Goal: Task Accomplishment & Management: Manage account settings

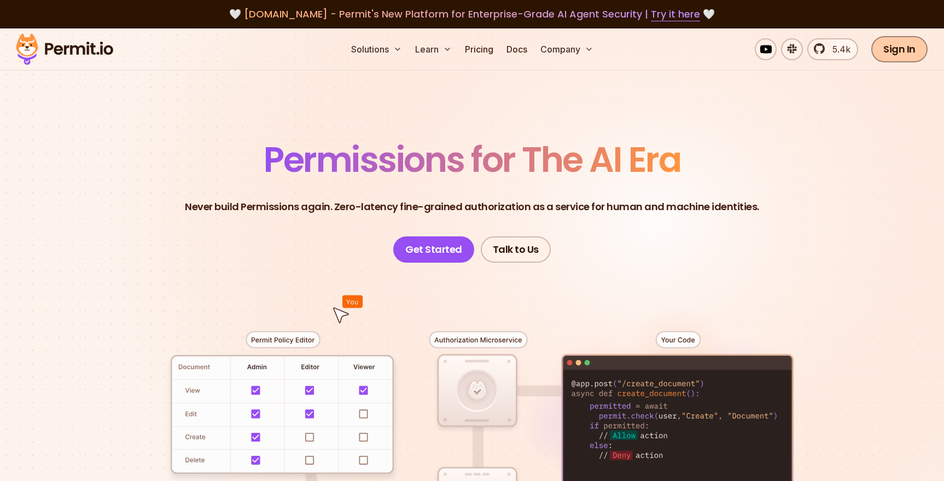
click at [906, 51] on link "Sign In" at bounding box center [899, 49] width 56 height 26
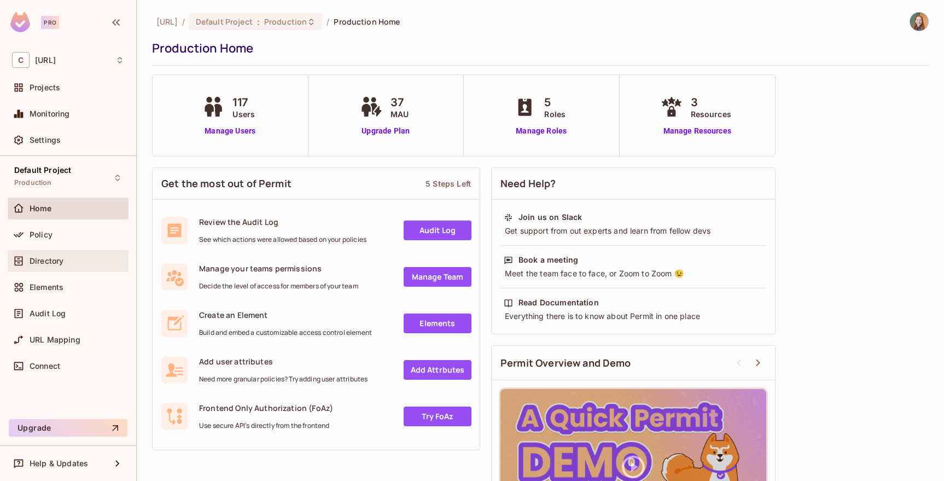
click at [44, 260] on span "Directory" at bounding box center [47, 261] width 34 height 9
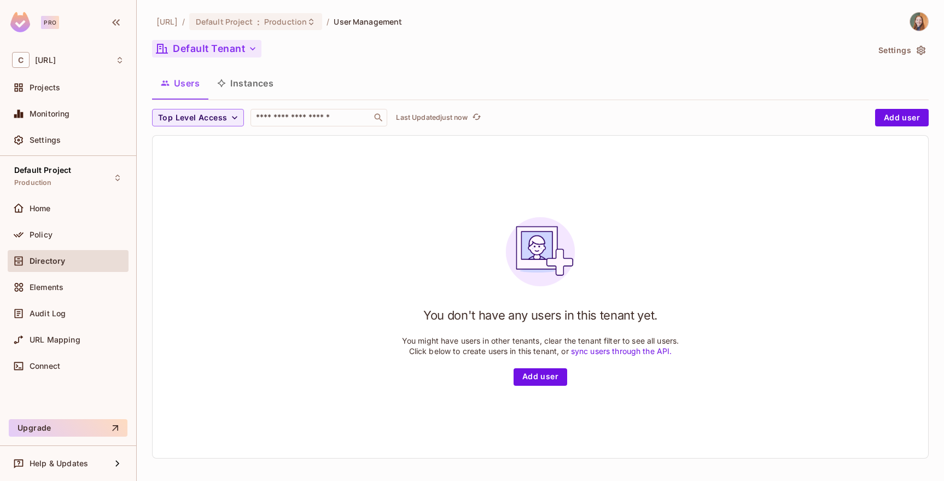
click at [231, 48] on button "Default Tenant" at bounding box center [206, 49] width 109 height 18
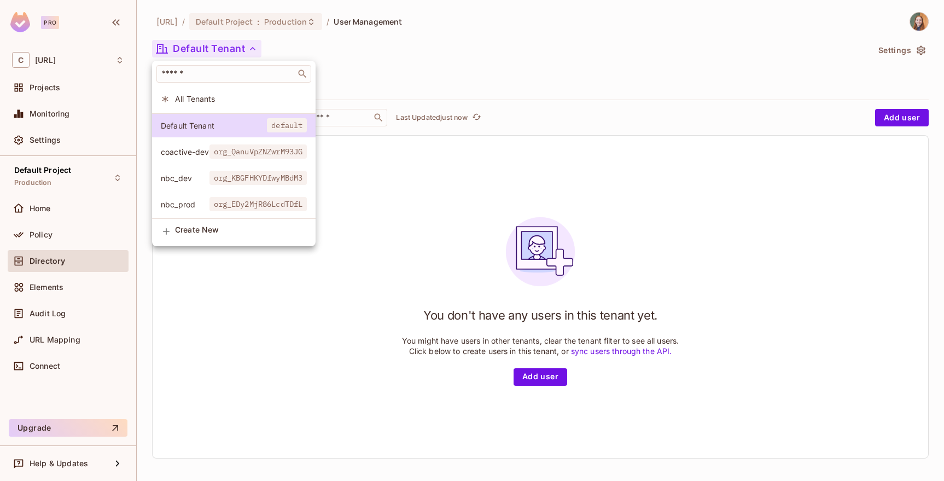
click at [188, 153] on span "coactive-dev" at bounding box center [185, 152] width 49 height 10
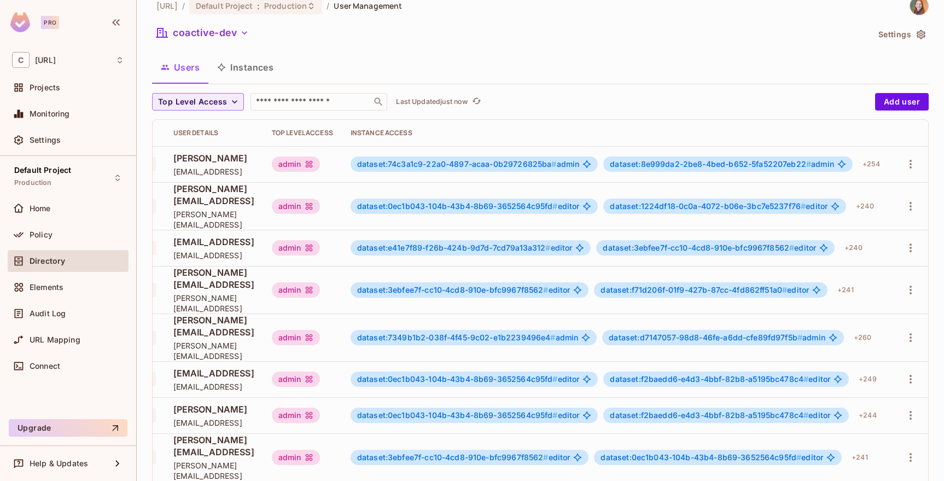
scroll to position [3, 0]
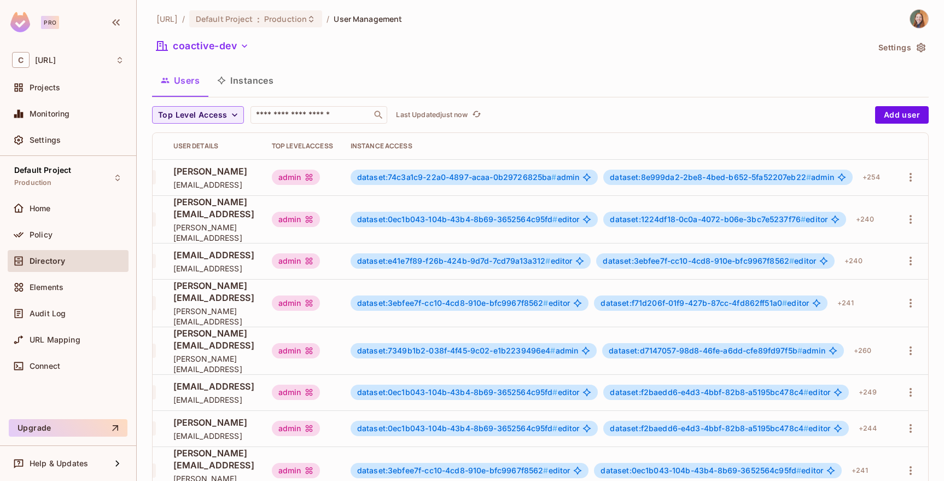
click at [248, 74] on button "Instances" at bounding box center [245, 80] width 74 height 27
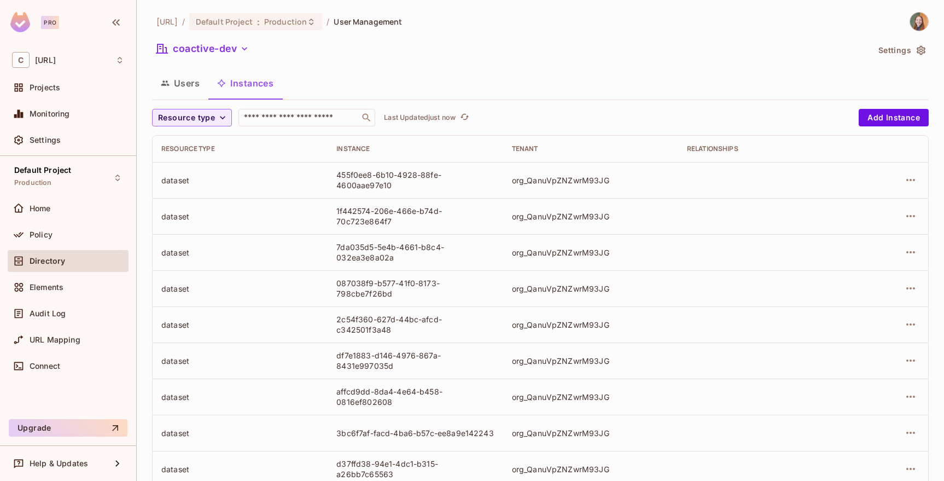
click at [167, 178] on div "dataset" at bounding box center [240, 180] width 158 height 10
click at [53, 235] on div "Policy" at bounding box center [77, 234] width 95 height 9
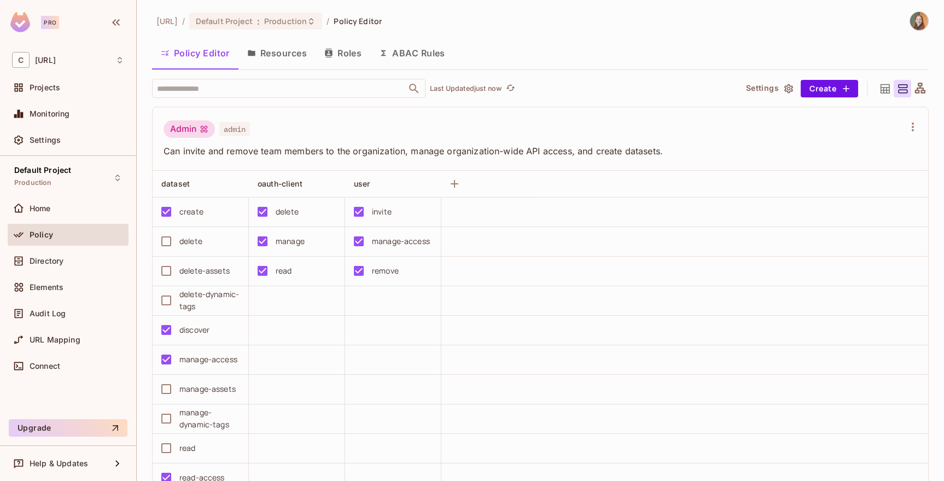
click at [336, 53] on button "Roles" at bounding box center [343, 52] width 55 height 27
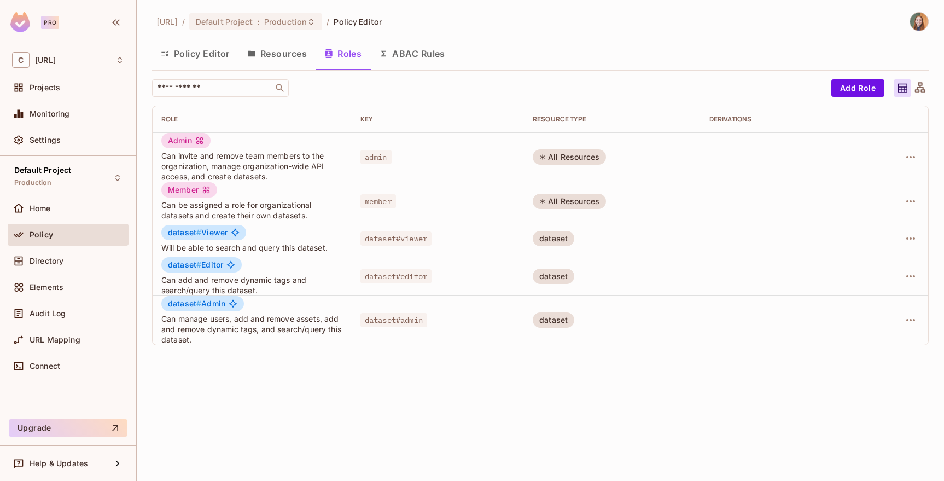
click at [295, 53] on button "Resources" at bounding box center [276, 53] width 77 height 27
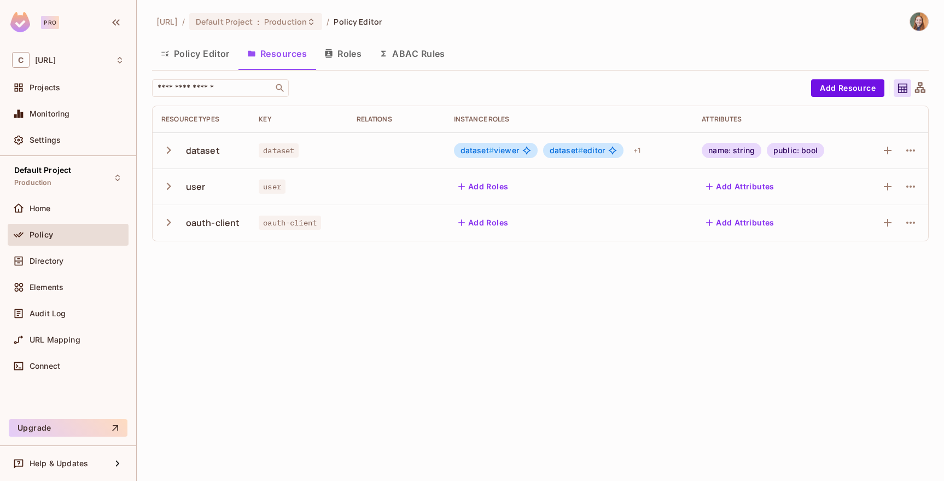
click at [167, 222] on icon "button" at bounding box center [168, 222] width 15 height 15
click at [167, 222] on icon "button" at bounding box center [168, 222] width 7 height 4
click at [207, 53] on button "Policy Editor" at bounding box center [195, 53] width 86 height 27
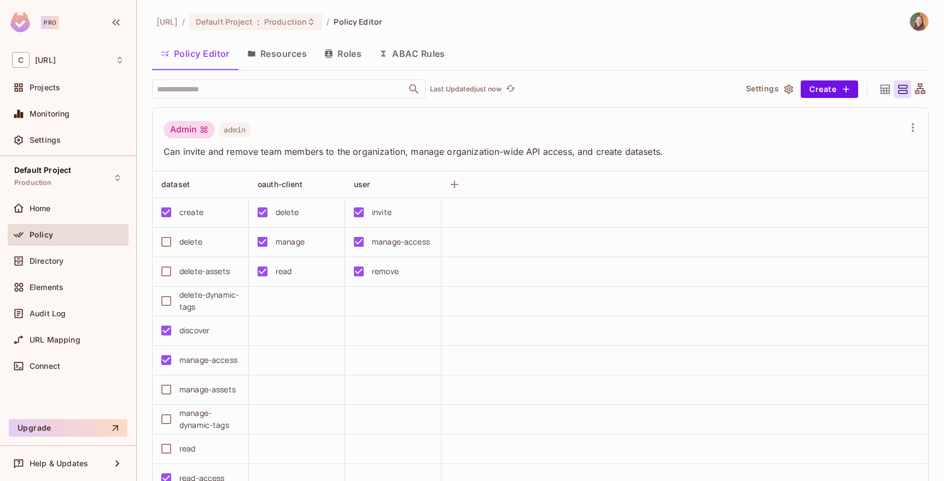
click at [269, 51] on button "Resources" at bounding box center [276, 53] width 77 height 27
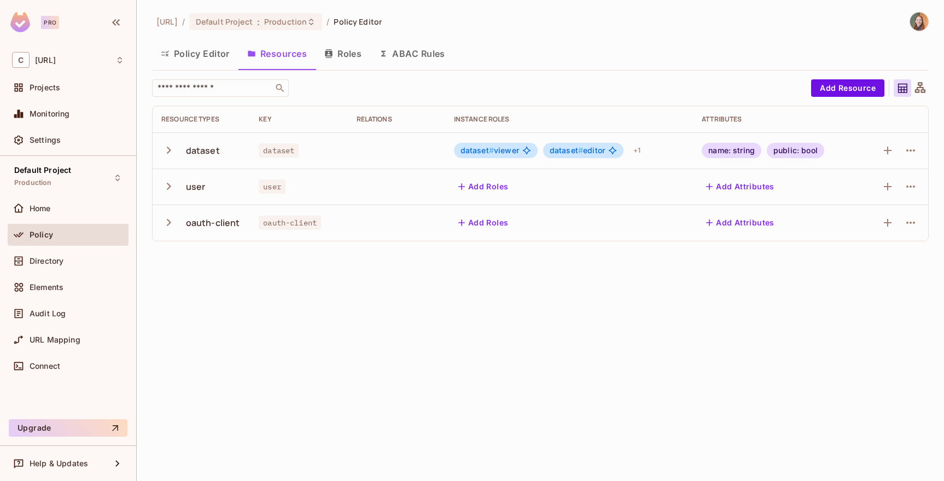
click at [197, 191] on div "user" at bounding box center [196, 187] width 20 height 12
click at [193, 222] on div "oauth-client" at bounding box center [213, 223] width 54 height 12
drag, startPoint x: 185, startPoint y: 226, endPoint x: 256, endPoint y: 227, distance: 71.1
click at [256, 227] on tr "oauth-client oauth-client Add Roles Add Attributes" at bounding box center [541, 223] width 776 height 36
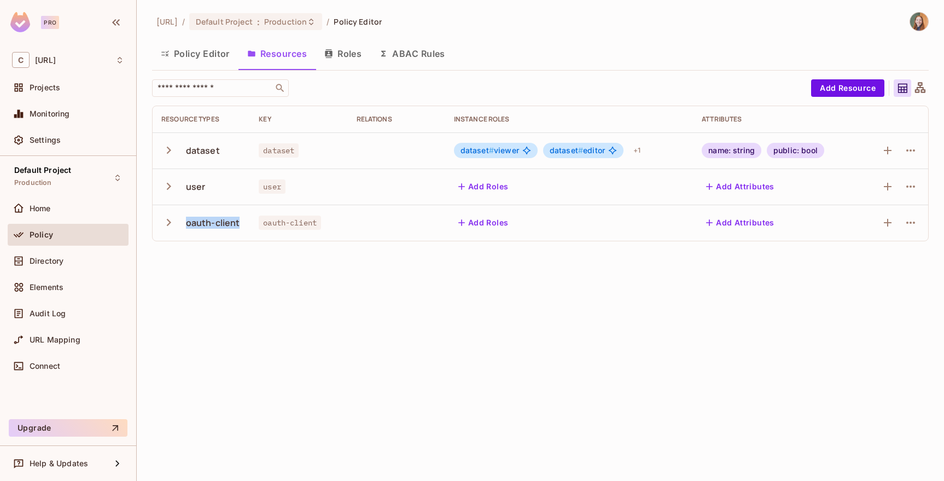
click at [206, 52] on button "Policy Editor" at bounding box center [195, 53] width 86 height 27
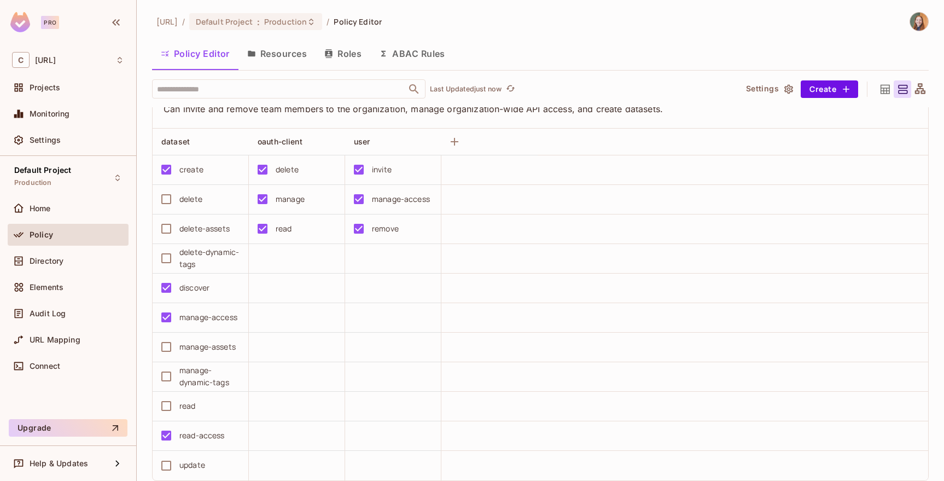
scroll to position [45, 0]
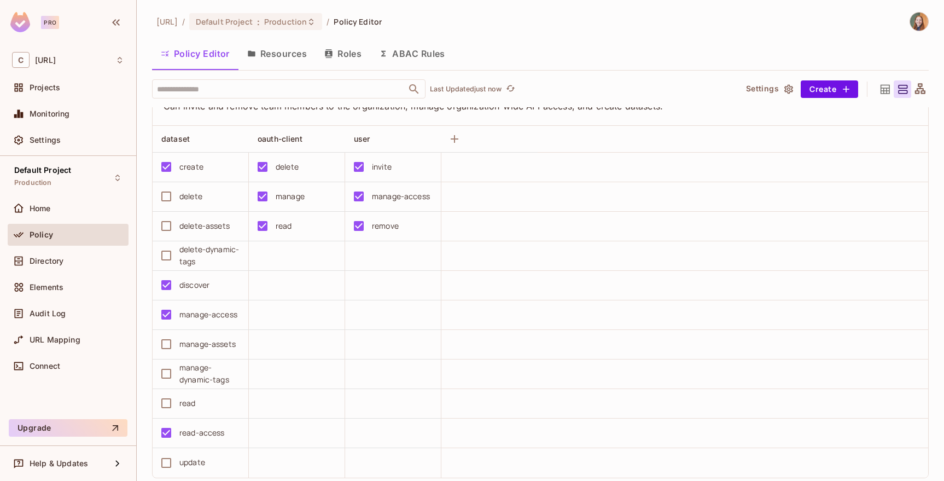
click at [281, 51] on button "Resources" at bounding box center [276, 53] width 77 height 27
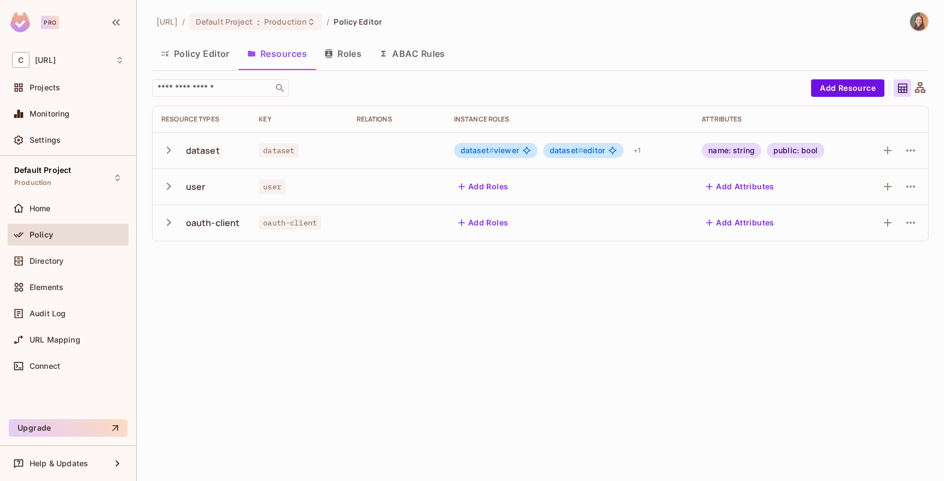
click at [166, 151] on icon "button" at bounding box center [168, 150] width 15 height 15
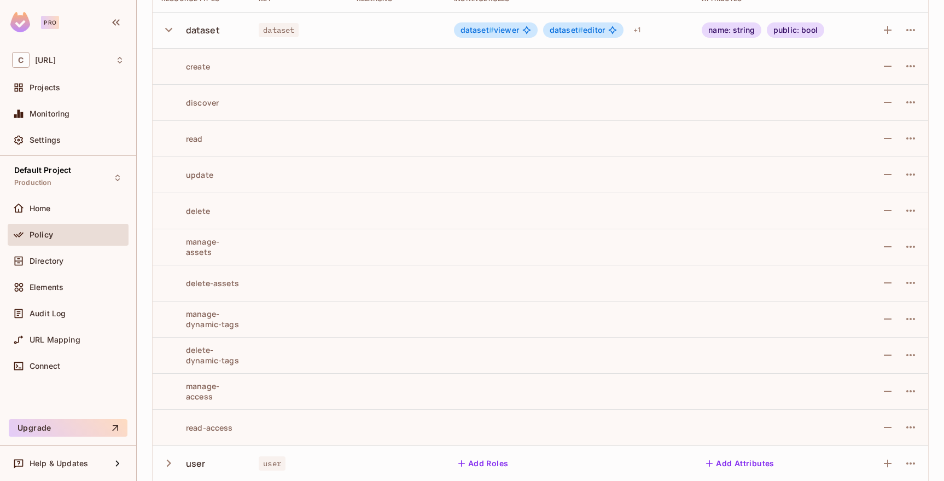
scroll to position [166, 0]
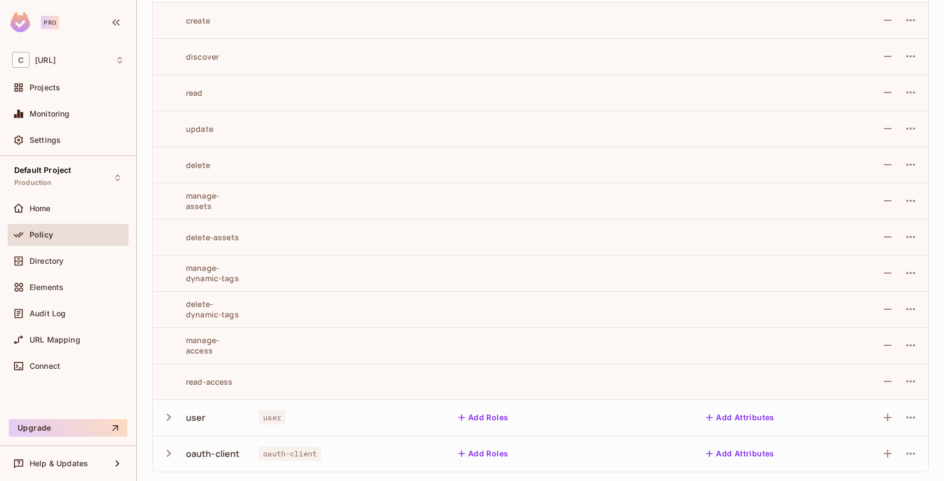
click at [169, 415] on icon "button" at bounding box center [168, 417] width 15 height 15
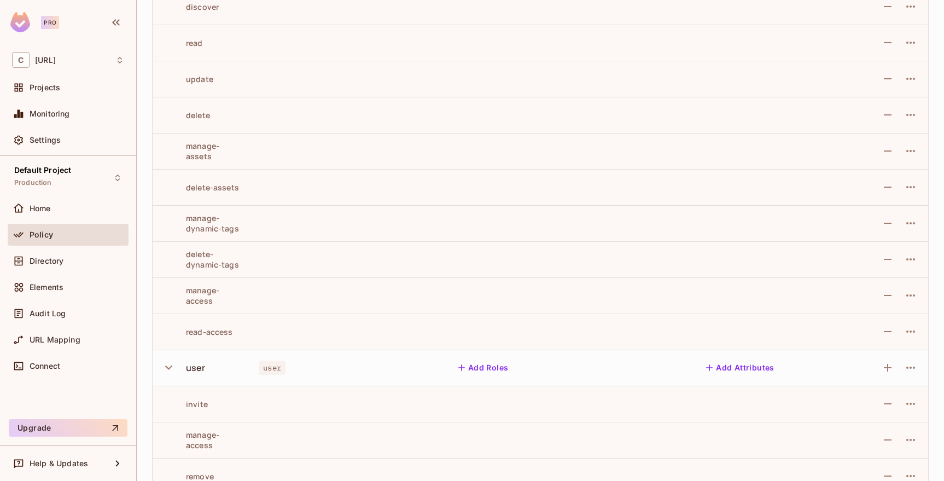
scroll to position [275, 0]
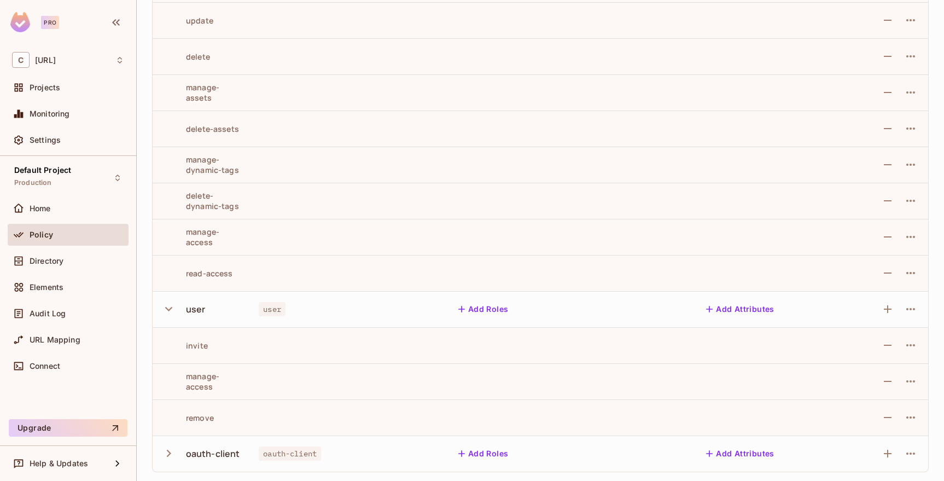
click at [171, 447] on icon "button" at bounding box center [168, 453] width 15 height 15
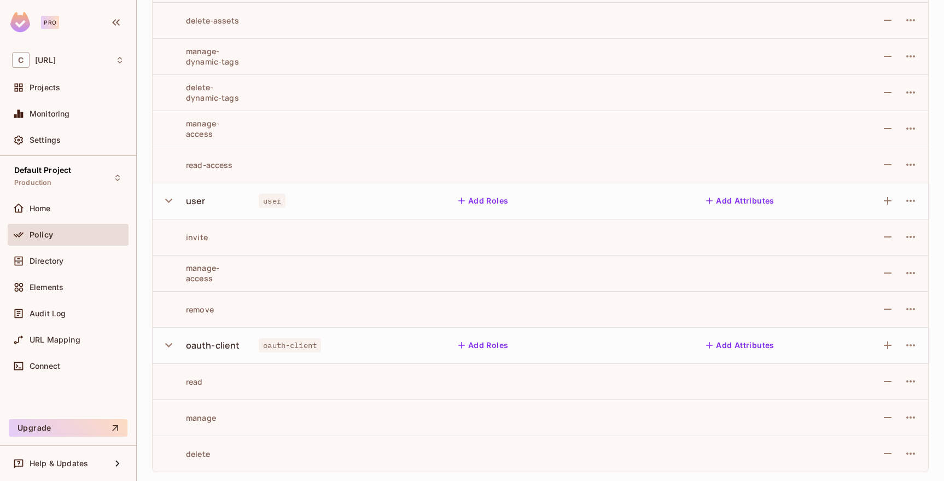
click at [191, 201] on div "user" at bounding box center [196, 201] width 20 height 12
click at [194, 240] on div "invite" at bounding box center [184, 237] width 46 height 10
click at [209, 271] on div "manage-access" at bounding box center [201, 273] width 80 height 21
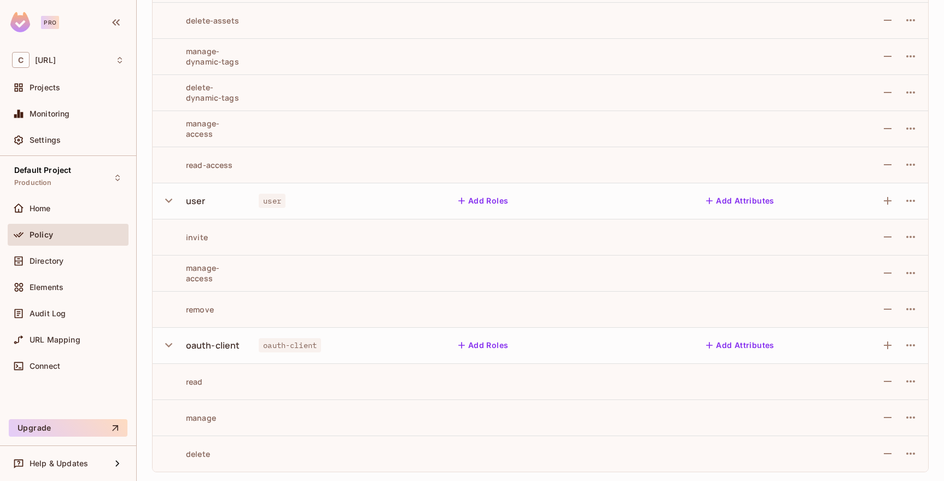
click at [209, 278] on div "manage-access" at bounding box center [201, 273] width 80 height 21
click at [203, 307] on div "remove" at bounding box center [187, 309] width 53 height 10
click at [236, 311] on div "remove" at bounding box center [201, 309] width 80 height 10
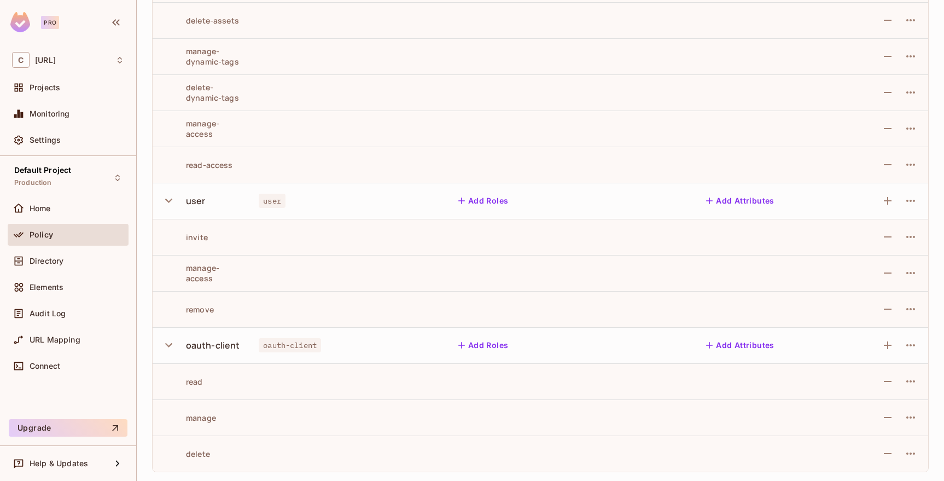
click at [190, 377] on div "read" at bounding box center [182, 381] width 42 height 10
click at [213, 434] on td "manage" at bounding box center [201, 417] width 97 height 36
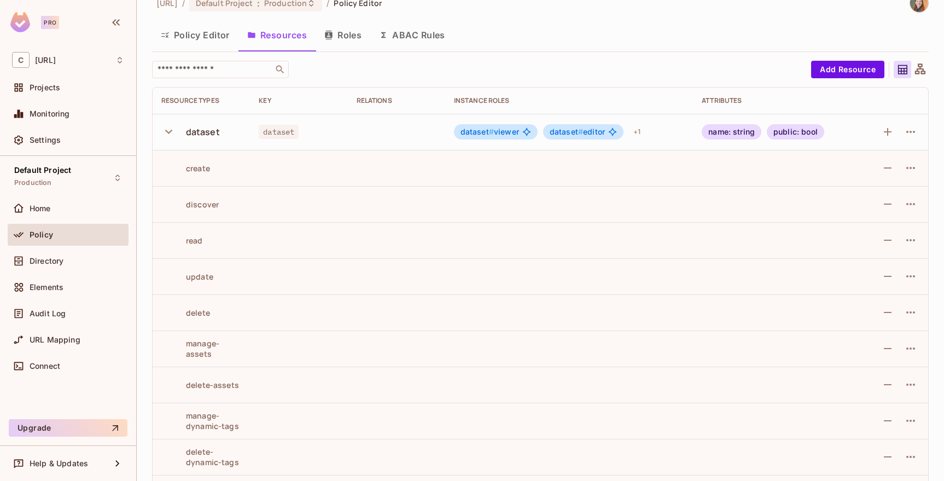
scroll to position [0, 0]
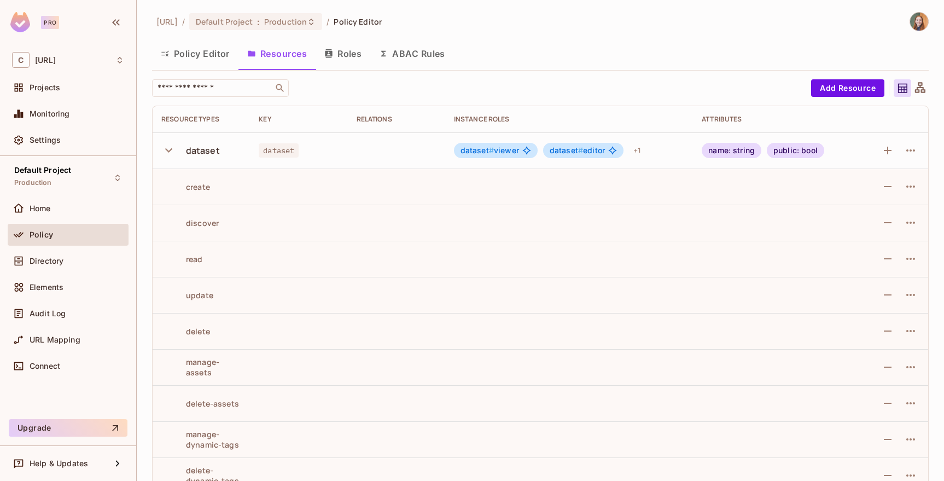
click at [200, 48] on button "Policy Editor" at bounding box center [195, 53] width 86 height 27
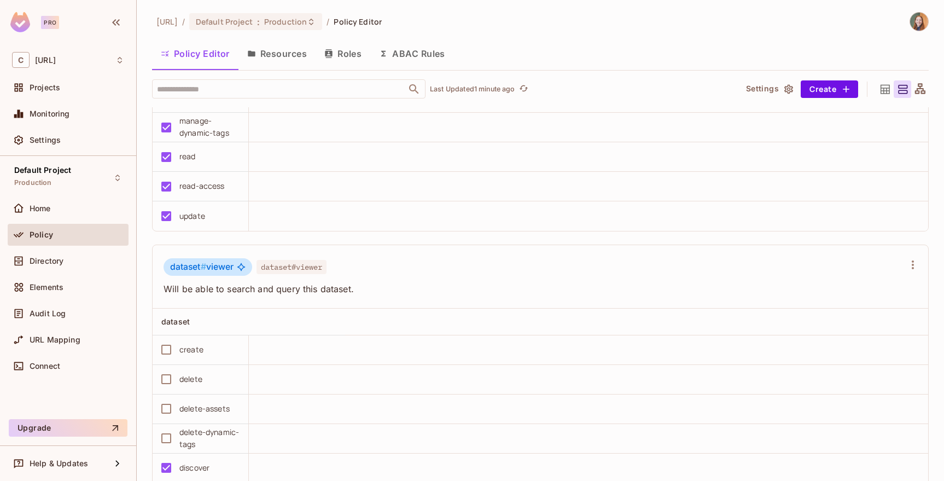
scroll to position [1511, 0]
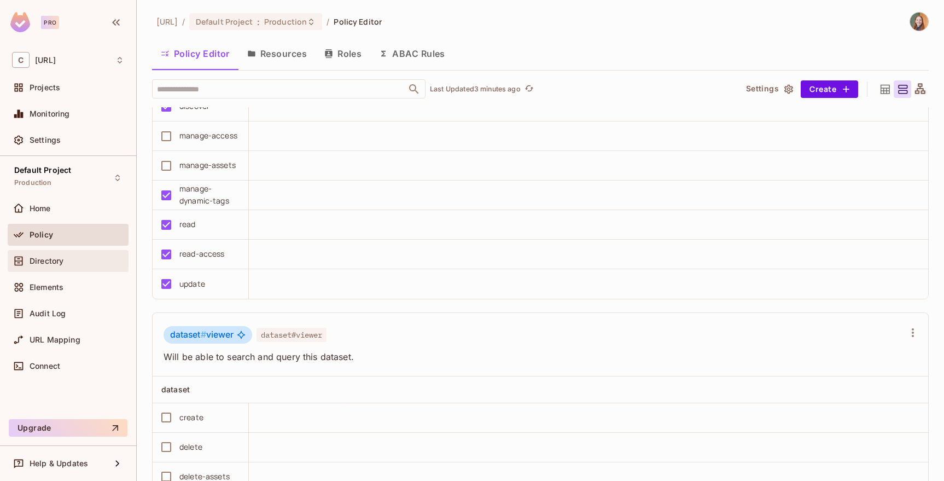
click at [62, 257] on span "Directory" at bounding box center [47, 261] width 34 height 9
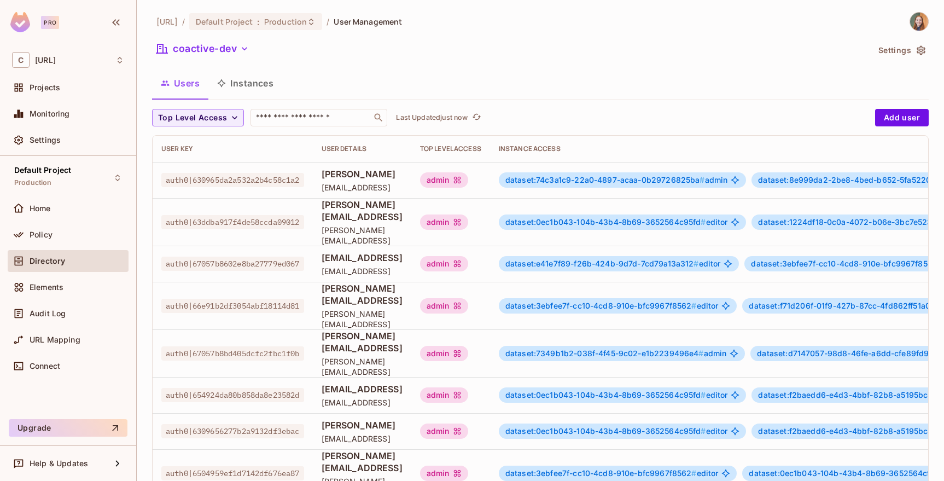
click at [209, 183] on span "auth0|630965da2a532a2b4c58c1a2" at bounding box center [232, 180] width 143 height 14
click at [336, 172] on span "Steph Ahart" at bounding box center [362, 174] width 81 height 12
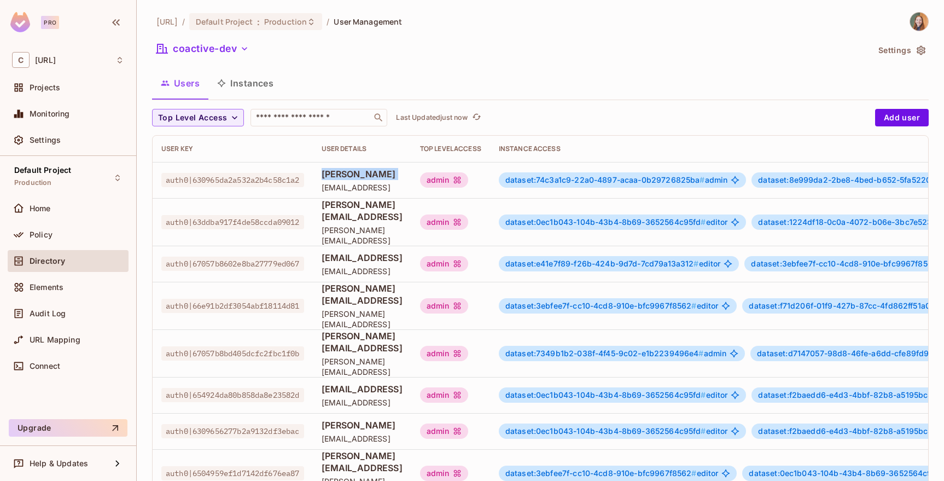
click at [336, 172] on span "Steph Ahart" at bounding box center [362, 174] width 81 height 12
click at [248, 185] on span "auth0|630965da2a532a2b4c58c1a2" at bounding box center [232, 180] width 143 height 14
click at [292, 114] on input "text" at bounding box center [311, 117] width 115 height 11
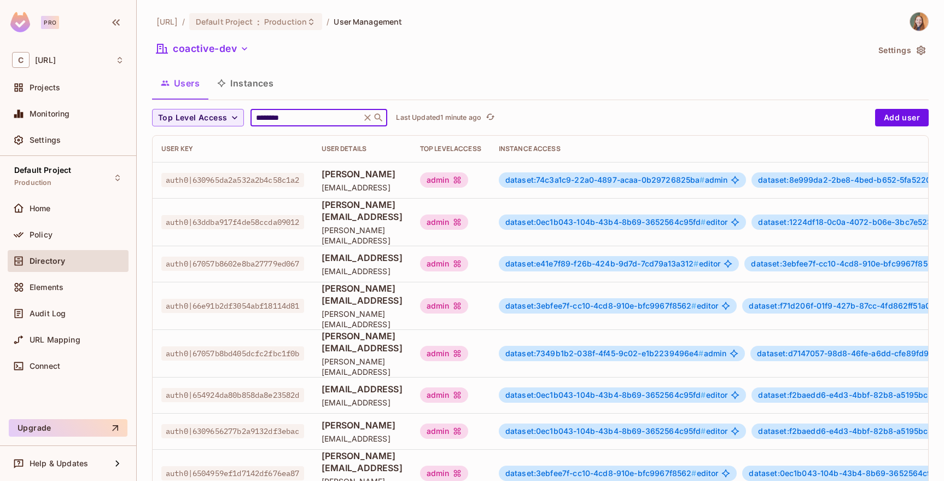
type input "********"
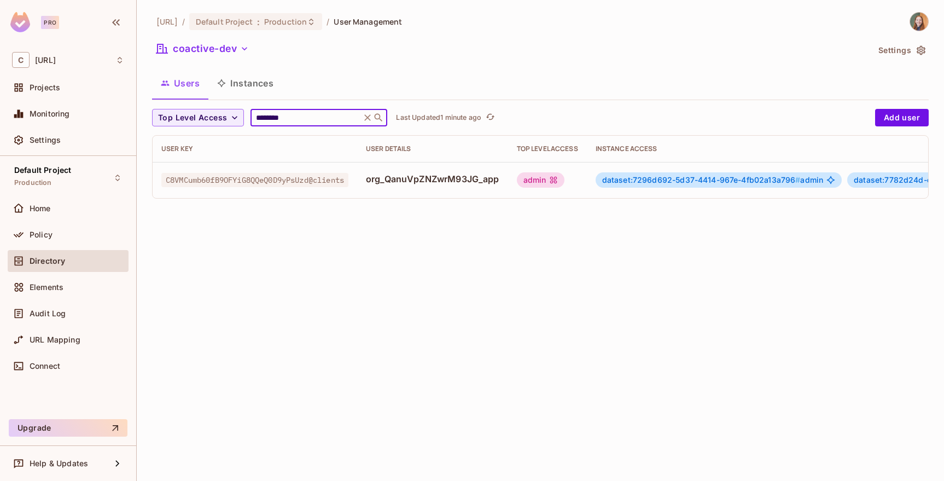
click at [208, 179] on span "C8VMCumb60fB9OFYiG8QQeQ0D9yPsUzd@clients" at bounding box center [254, 180] width 187 height 14
copy span "C8VMCumb60fB9OFYiG8QQeQ0D9yPsUzd"
click at [292, 179] on span "C8VMCumb60fB9OFYiG8QQeQ0D9yPsUzd@clients" at bounding box center [254, 180] width 187 height 14
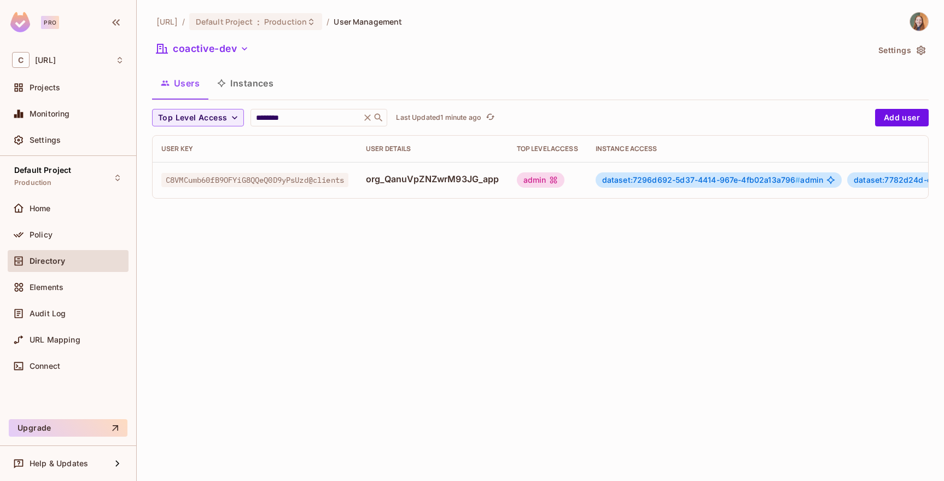
click at [246, 191] on td "C8VMCumb60fB9OFYiG8QQeQ0D9yPsUzd@clients" at bounding box center [255, 180] width 205 height 36
drag, startPoint x: 317, startPoint y: 180, endPoint x: 352, endPoint y: 183, distance: 35.1
click at [348, 183] on span "C8VMCumb60fB9OFYiG8QQeQ0D9yPsUzd@clients" at bounding box center [254, 180] width 187 height 14
click at [366, 113] on icon at bounding box center [367, 117] width 11 height 11
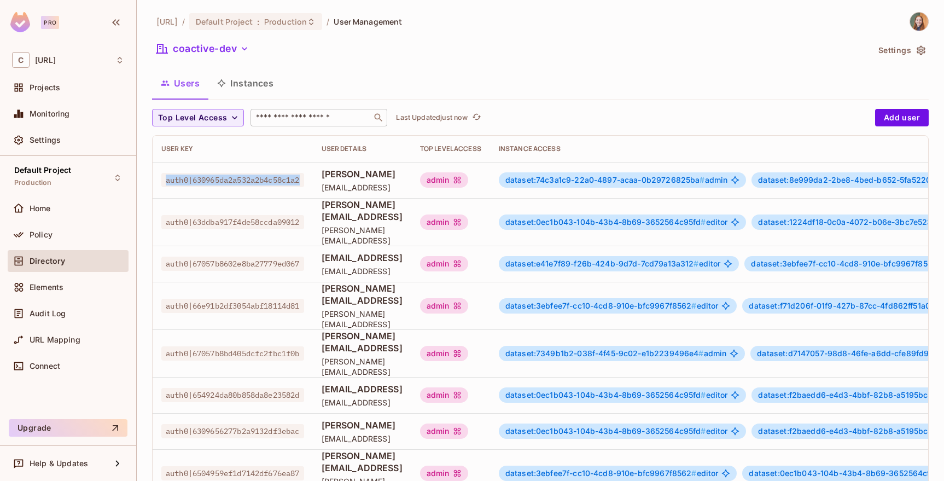
drag, startPoint x: 167, startPoint y: 180, endPoint x: 305, endPoint y: 182, distance: 137.9
click at [304, 182] on span "auth0|630965da2a532a2b4c58c1a2" at bounding box center [232, 180] width 143 height 14
click at [190, 182] on span "auth0|630965da2a532a2b4c58c1a2" at bounding box center [232, 180] width 143 height 14
click at [176, 182] on span "auth0|630965da2a532a2b4c58c1a2" at bounding box center [232, 180] width 143 height 14
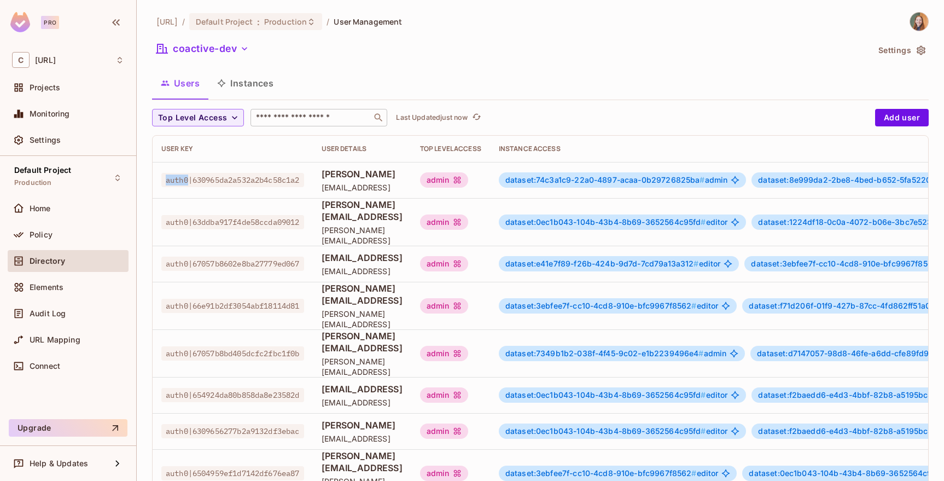
click at [176, 182] on span "auth0|630965da2a532a2b4c58c1a2" at bounding box center [232, 180] width 143 height 14
click at [212, 176] on span "auth0|630965da2a532a2b4c58c1a2" at bounding box center [232, 180] width 143 height 14
click at [312, 119] on input "text" at bounding box center [311, 117] width 115 height 11
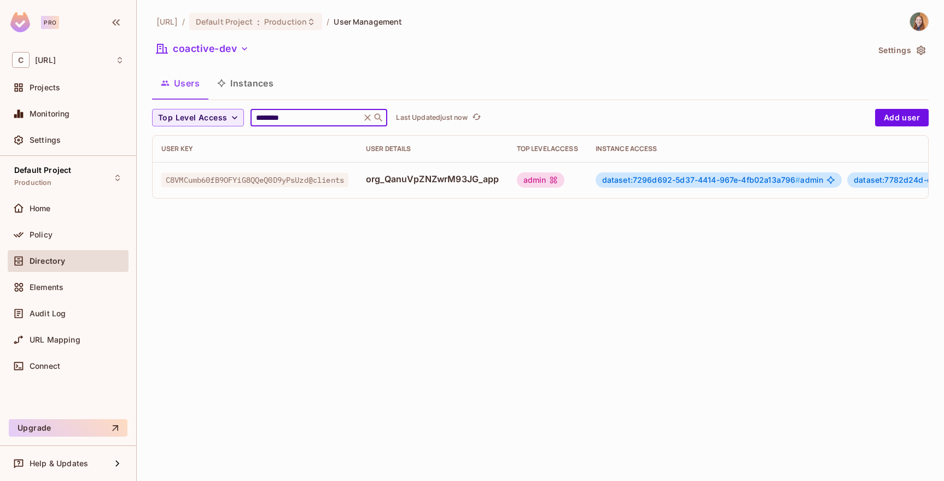
type input "********"
click at [249, 180] on span "C8VMCumb60fB9OFYiG8QQeQ0D9yPsUzd@clients" at bounding box center [254, 180] width 187 height 14
click at [207, 185] on span "C8VMCumb60fB9OFYiG8QQeQ0D9yPsUzd@clients" at bounding box center [254, 180] width 187 height 14
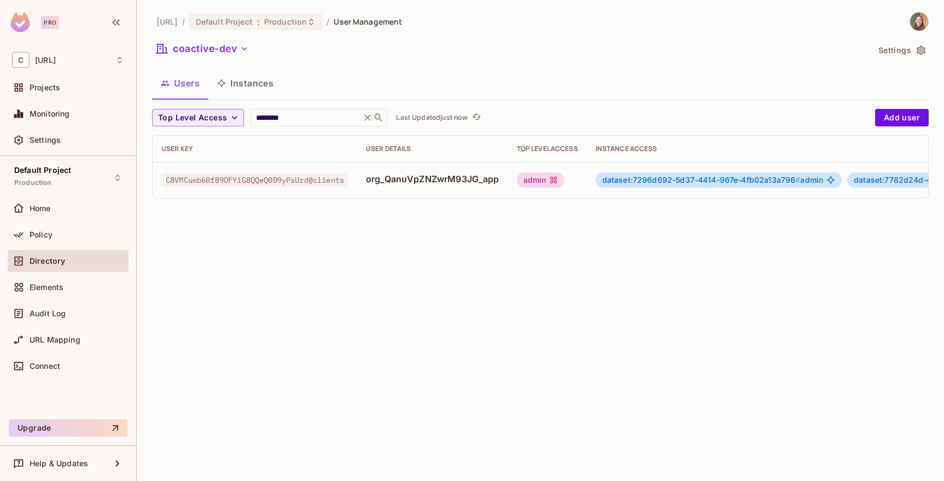
click at [207, 185] on span "C8VMCumb60fB9OFYiG8QQeQ0D9yPsUzd@clients" at bounding box center [254, 180] width 187 height 14
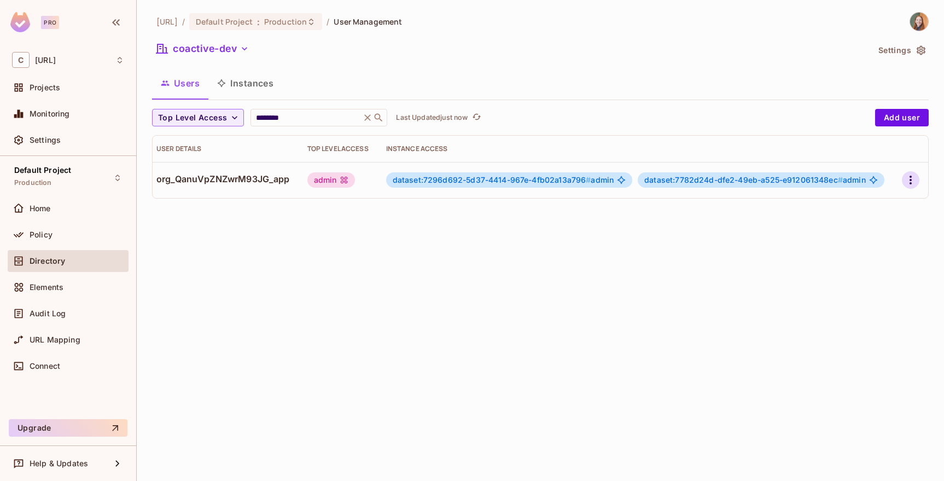
click at [913, 172] on button "button" at bounding box center [911, 180] width 18 height 18
click at [874, 226] on div "Edit Attributes" at bounding box center [873, 229] width 54 height 11
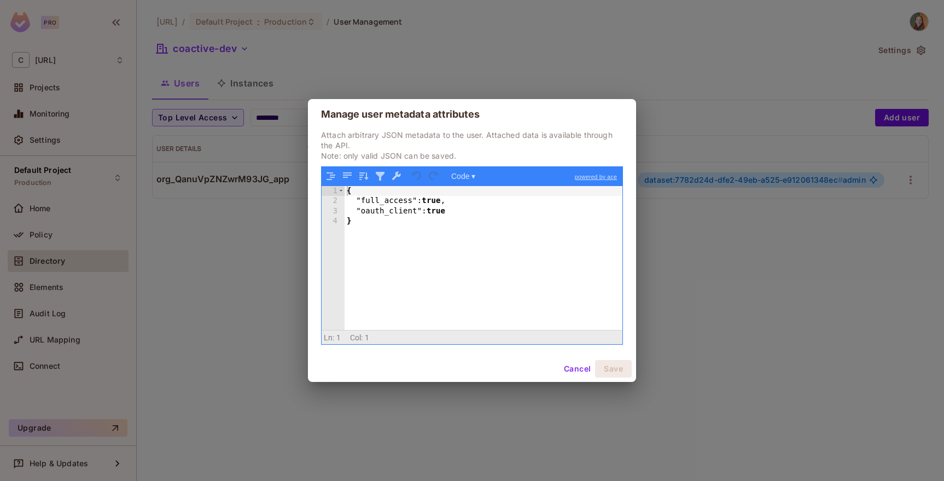
click at [247, 205] on div "Manage user metadata attributes Attach arbitrary JSON metadata to the user. Att…" at bounding box center [472, 240] width 944 height 481
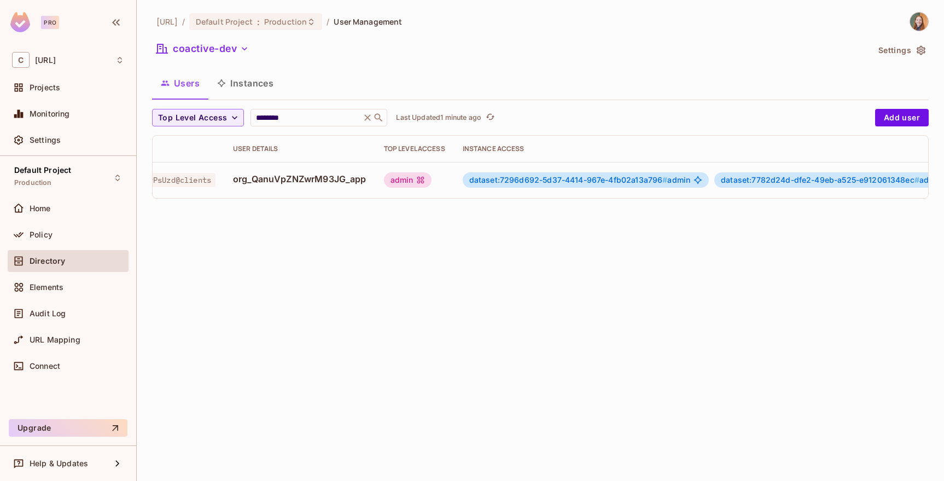
scroll to position [0, 0]
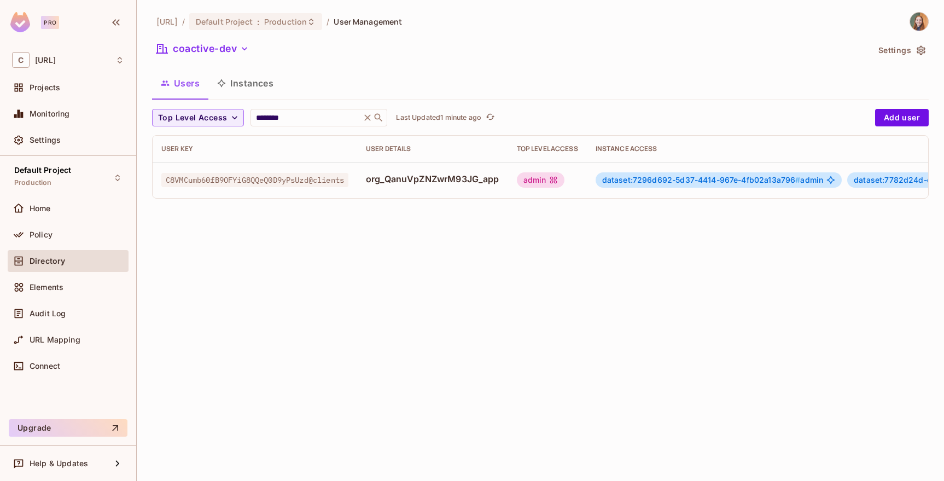
click at [238, 181] on span "C8VMCumb60fB9OFYiG8QQeQ0D9yPsUzd@clients" at bounding box center [254, 180] width 187 height 14
click at [334, 181] on span "C8VMCumb60fB9OFYiG8QQeQ0D9yPsUzd@clients" at bounding box center [254, 180] width 187 height 14
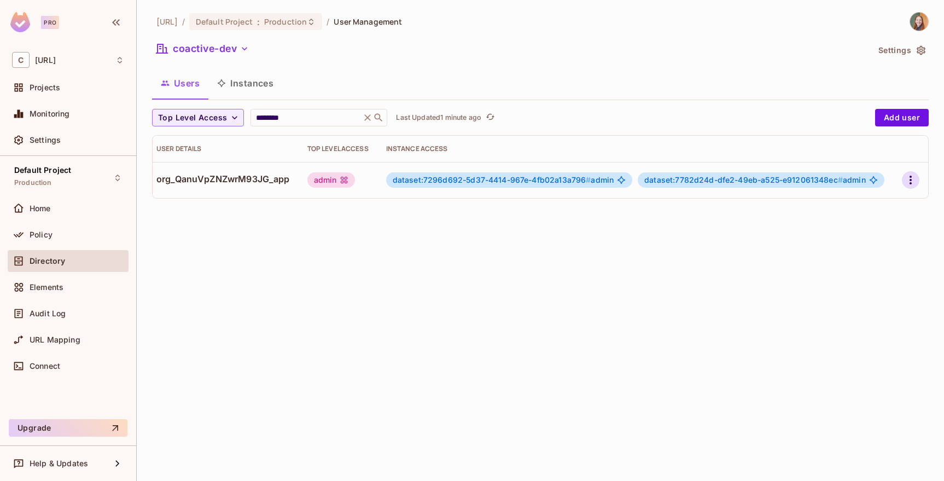
click at [916, 174] on icon "button" at bounding box center [910, 179] width 13 height 13
click at [868, 225] on div "Edit Attributes" at bounding box center [873, 229] width 54 height 11
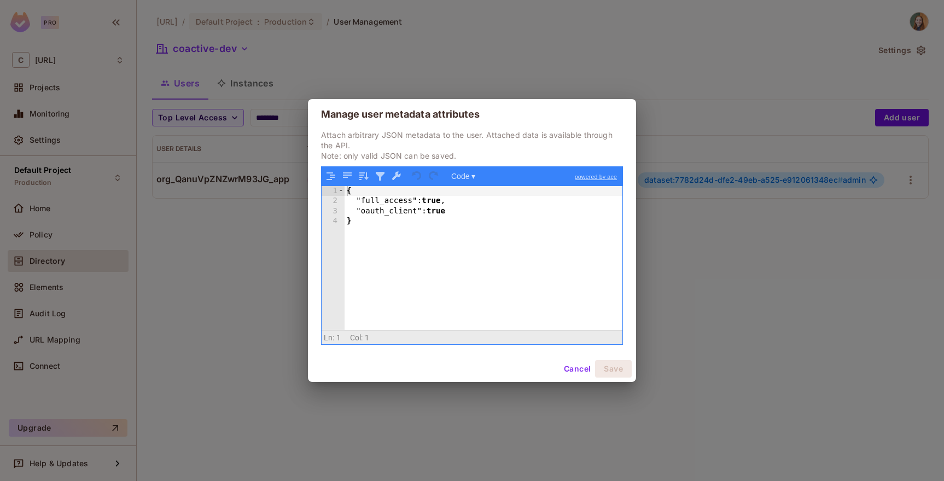
click at [394, 203] on div "{ "full_access" : true , "oauth_client" : true }" at bounding box center [484, 268] width 278 height 165
click at [407, 210] on div "{ "full_access" : true , "oauth_client" : true }" at bounding box center [484, 268] width 278 height 165
click at [445, 209] on div "{ "full_access" : true , "oauth_client" : true }" at bounding box center [484, 268] width 278 height 165
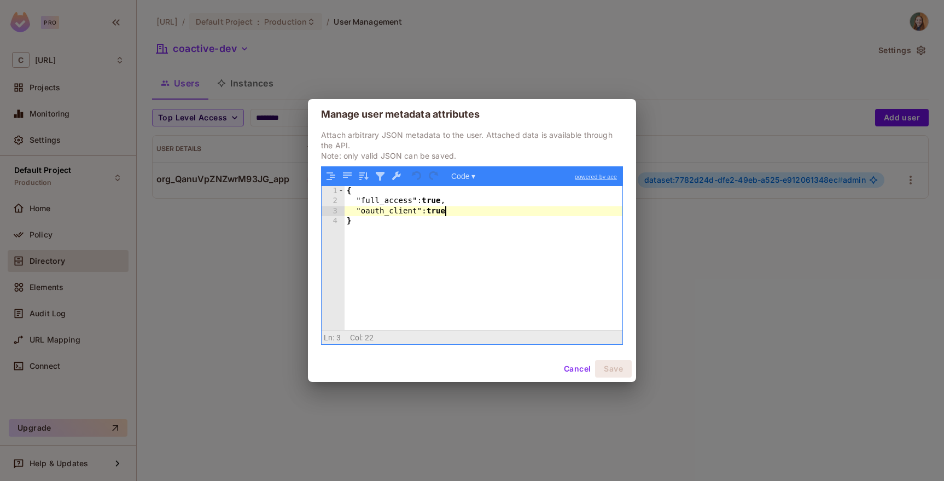
click at [445, 209] on div "{ "full_access" : true , "oauth_client" : true }" at bounding box center [484, 268] width 278 height 165
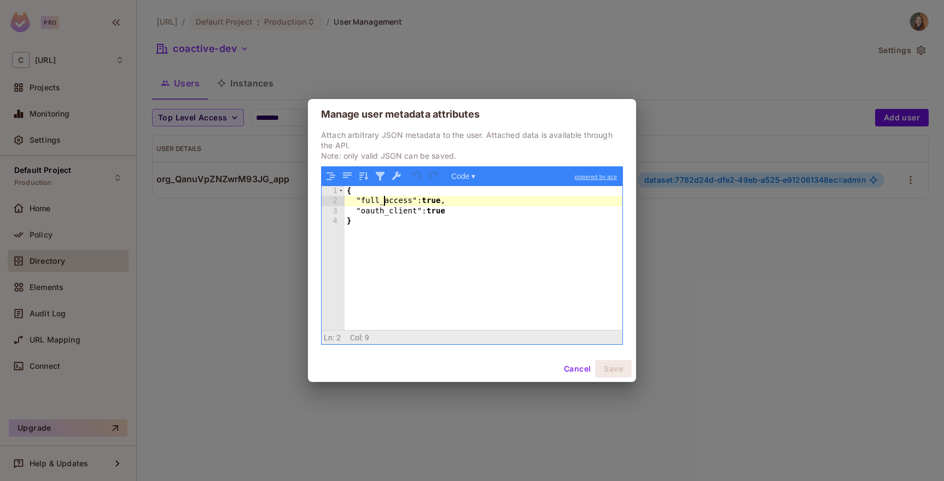
click at [384, 199] on div "{ "full_access" : true , "oauth_client" : true }" at bounding box center [484, 268] width 278 height 165
click at [433, 206] on div "{ "full_access" : true , "oauth_client" : true }" at bounding box center [484, 268] width 278 height 165
click at [394, 203] on div "{ "full_access" : true , "oauth_client" : true }" at bounding box center [484, 268] width 278 height 165
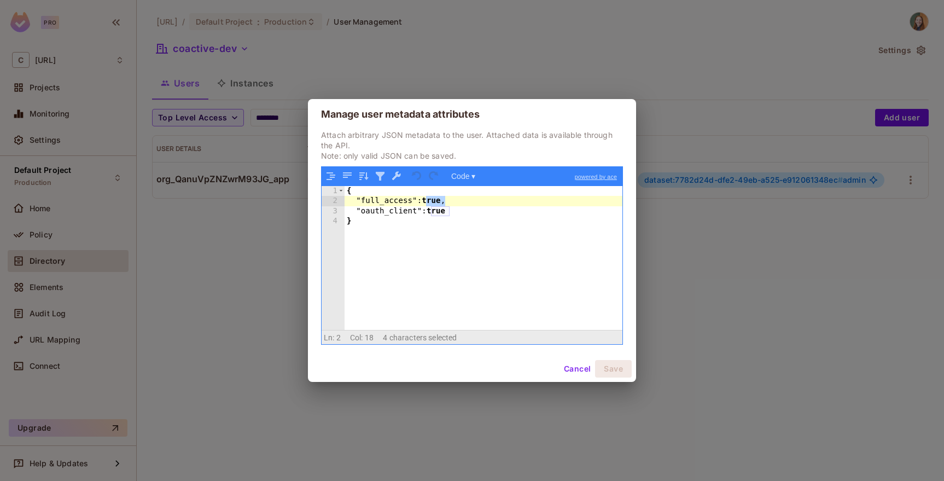
click at [394, 203] on div "{ "full_access" : true , "oauth_client" : true }" at bounding box center [484, 268] width 278 height 165
click at [581, 369] on button "Cancel" at bounding box center [578, 369] width 36 height 18
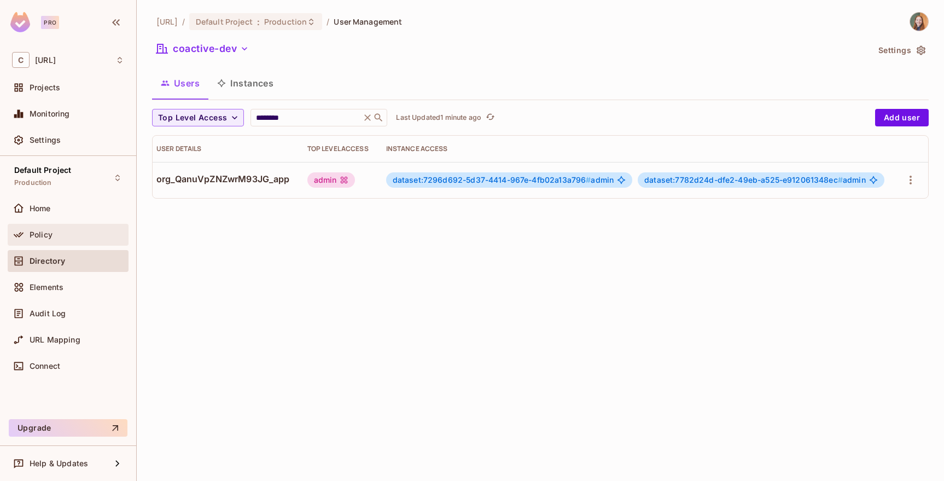
click at [55, 237] on div "Policy" at bounding box center [77, 234] width 95 height 9
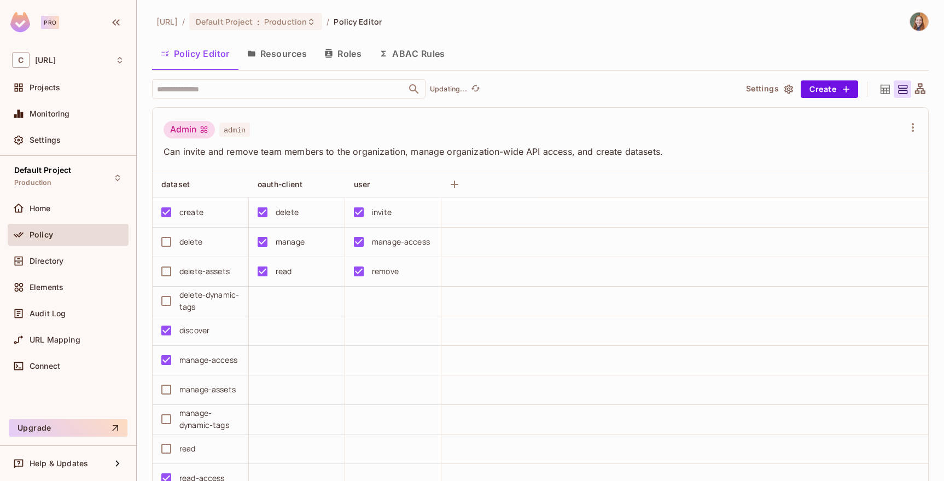
click at [415, 50] on button "ABAC Rules" at bounding box center [412, 53] width 84 height 27
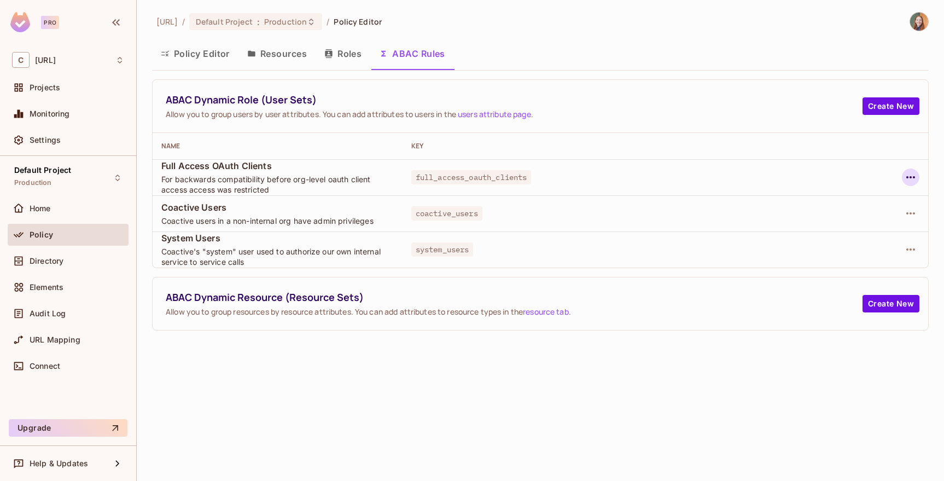
click at [909, 176] on icon "button" at bounding box center [910, 177] width 13 height 13
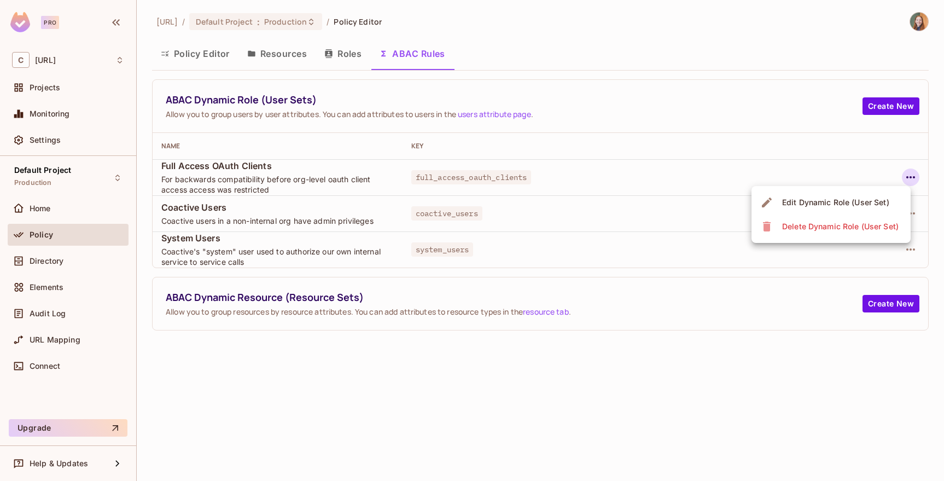
click at [869, 205] on div "Edit Dynamic Role (User Set)" at bounding box center [835, 202] width 107 height 11
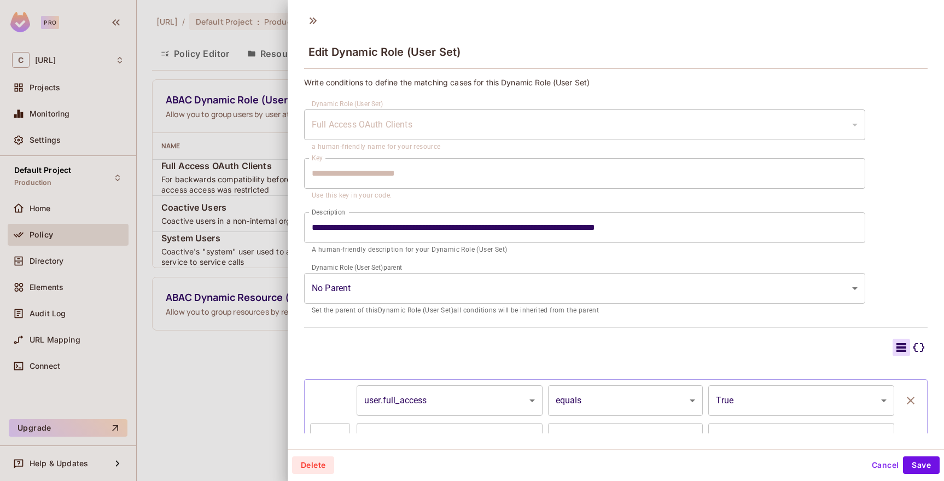
scroll to position [73, 0]
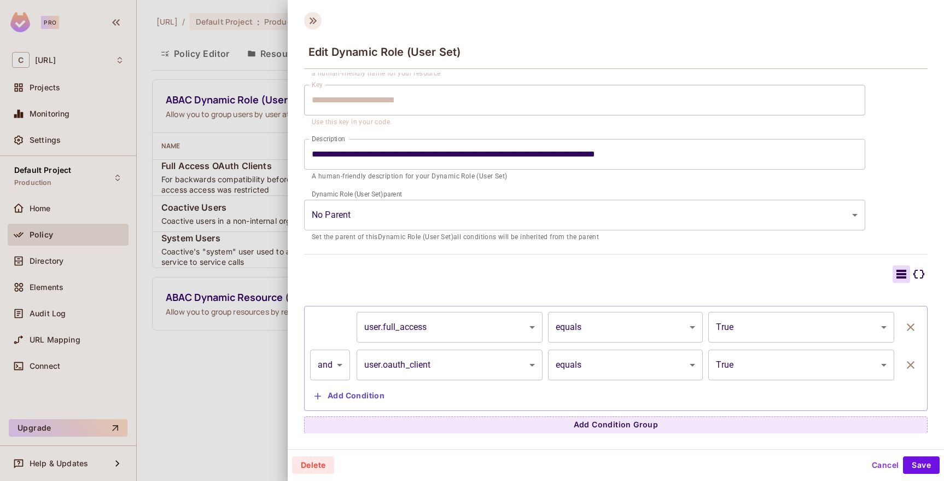
click at [313, 14] on icon at bounding box center [313, 21] width 18 height 18
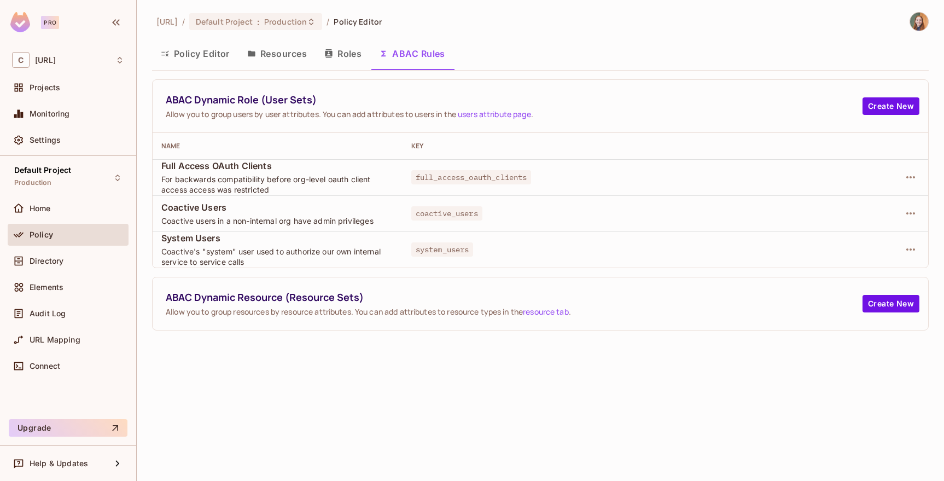
click at [210, 51] on button "Policy Editor" at bounding box center [195, 53] width 86 height 27
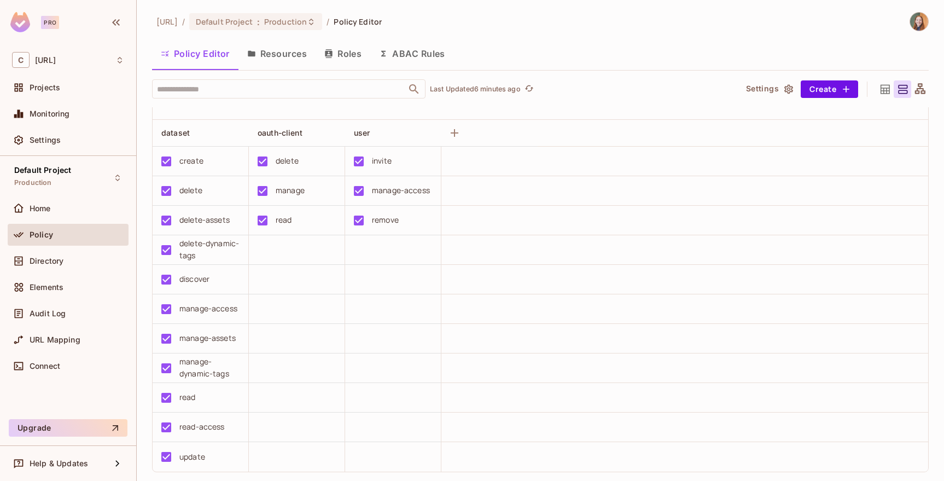
scroll to position [2188, 0]
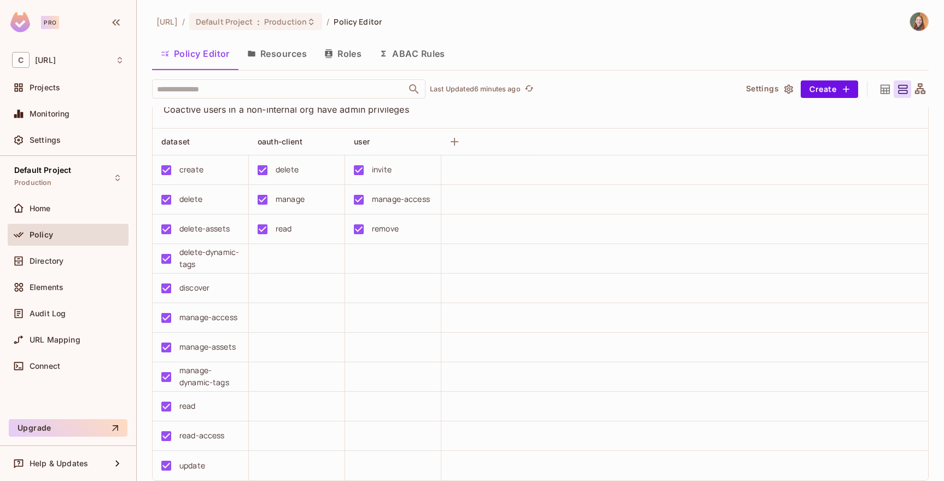
click at [427, 49] on button "ABAC Rules" at bounding box center [412, 53] width 84 height 27
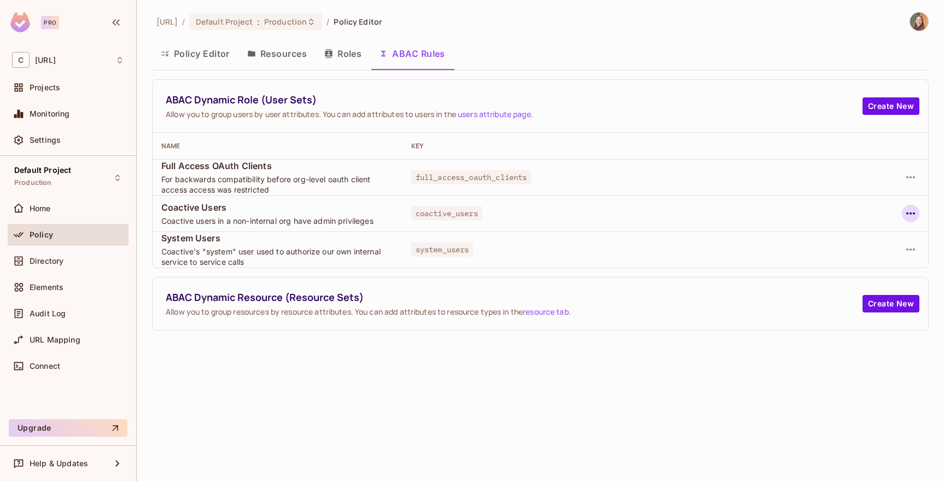
click at [911, 211] on icon "button" at bounding box center [910, 213] width 13 height 13
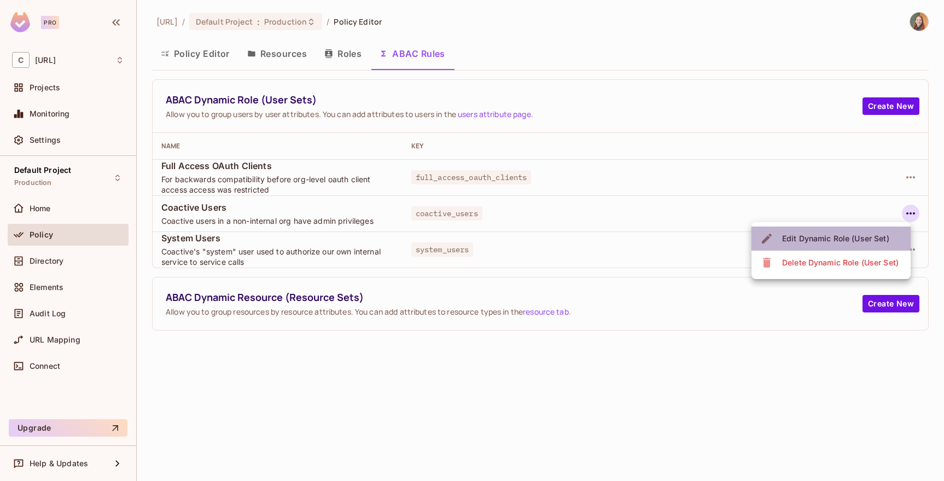
click at [830, 240] on div "Edit Dynamic Role (User Set)" at bounding box center [835, 238] width 107 height 11
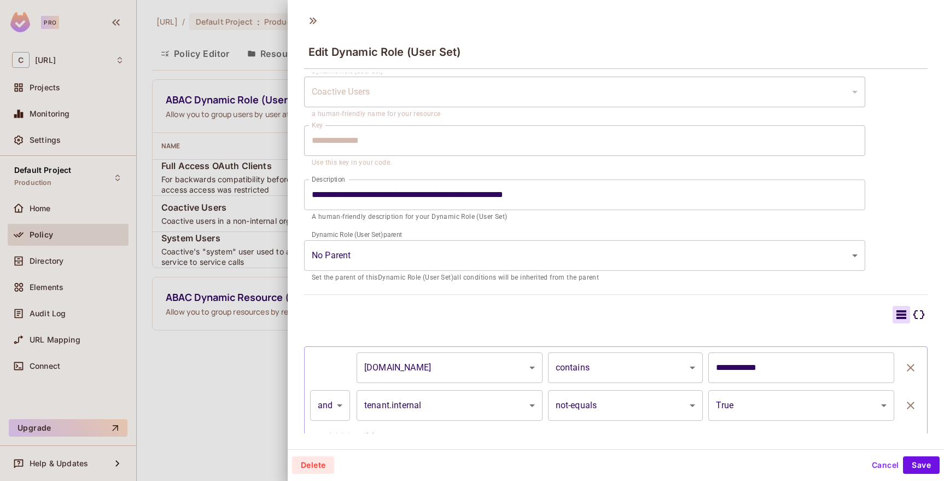
scroll to position [73, 0]
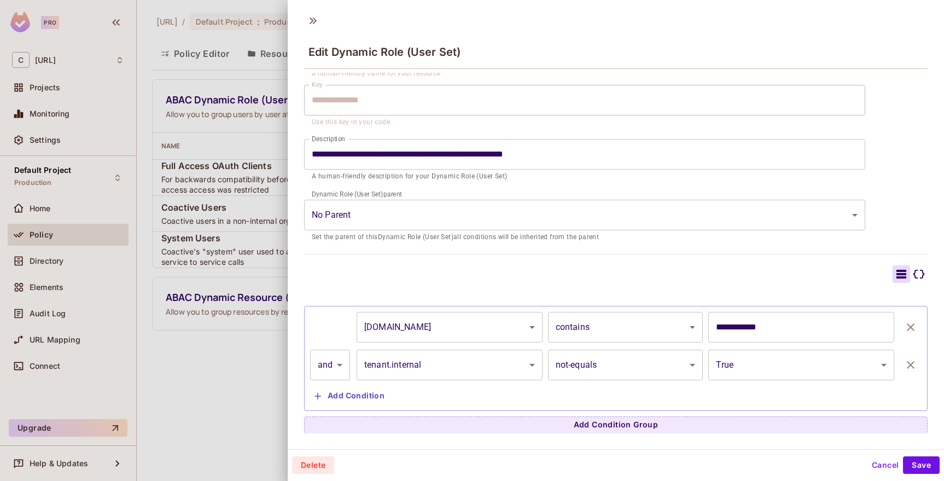
click at [746, 324] on input "**********" at bounding box center [801, 327] width 186 height 31
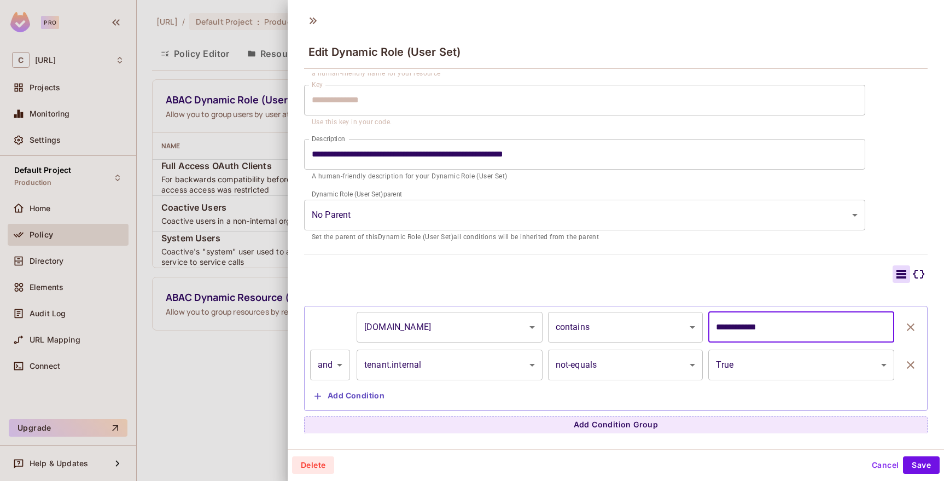
click at [746, 324] on input "**********" at bounding box center [801, 327] width 186 height 31
click at [587, 310] on div "**********" at bounding box center [616, 358] width 624 height 105
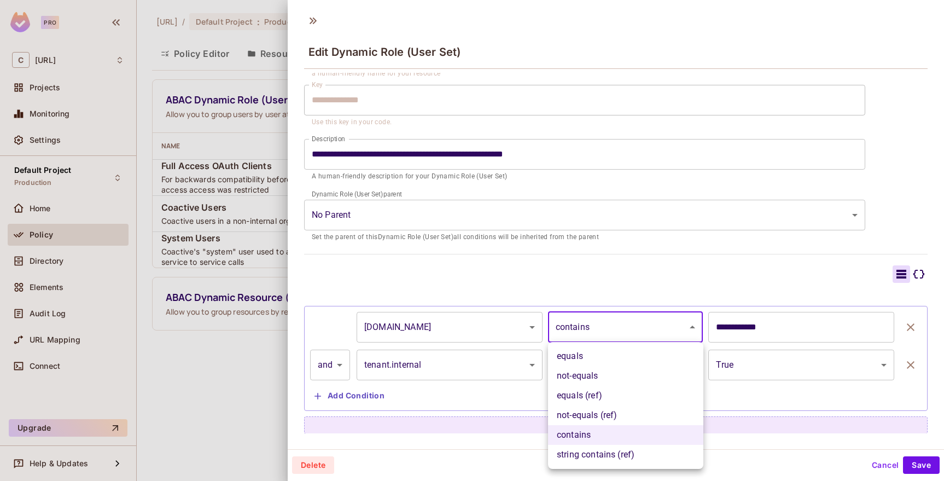
click at [587, 320] on body "Pro C coactive.ai Projects Monitoring Settings Default Project Production Home …" at bounding box center [472, 240] width 944 height 481
click at [591, 293] on div at bounding box center [472, 240] width 944 height 481
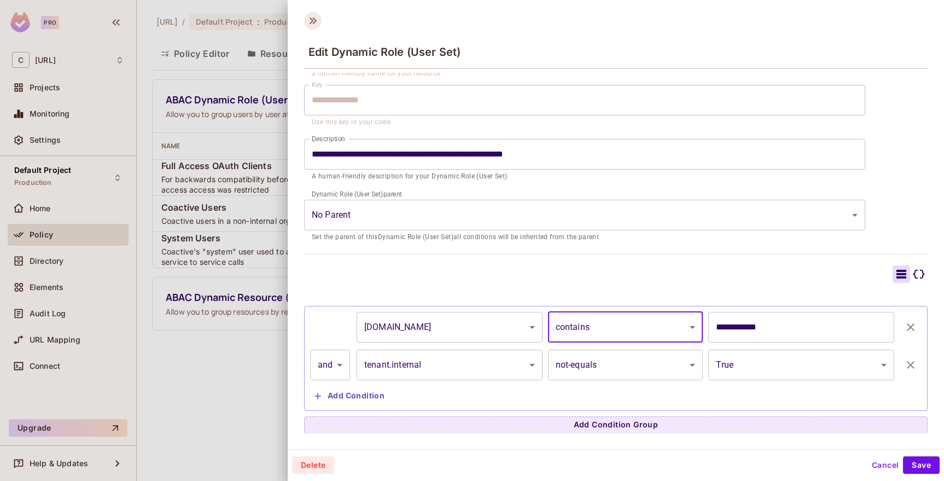
click at [310, 24] on icon at bounding box center [313, 21] width 18 height 18
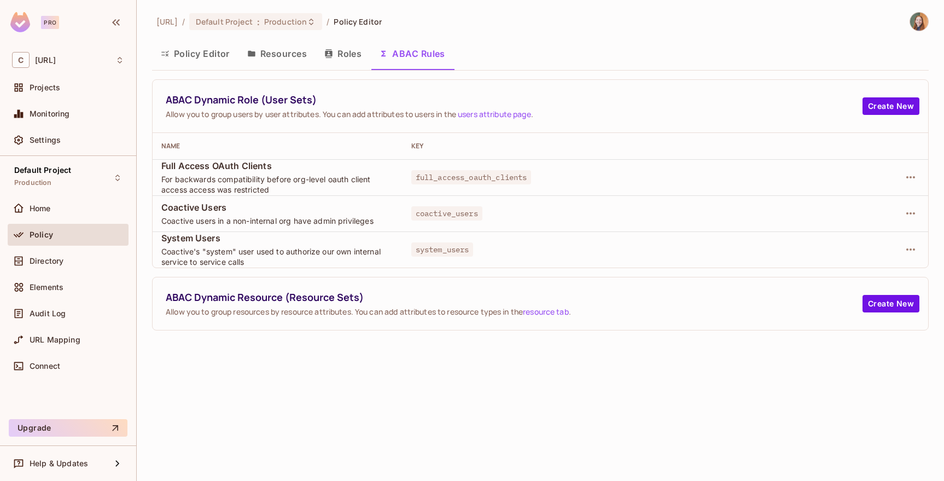
click at [216, 44] on button "Policy Editor" at bounding box center [195, 53] width 86 height 27
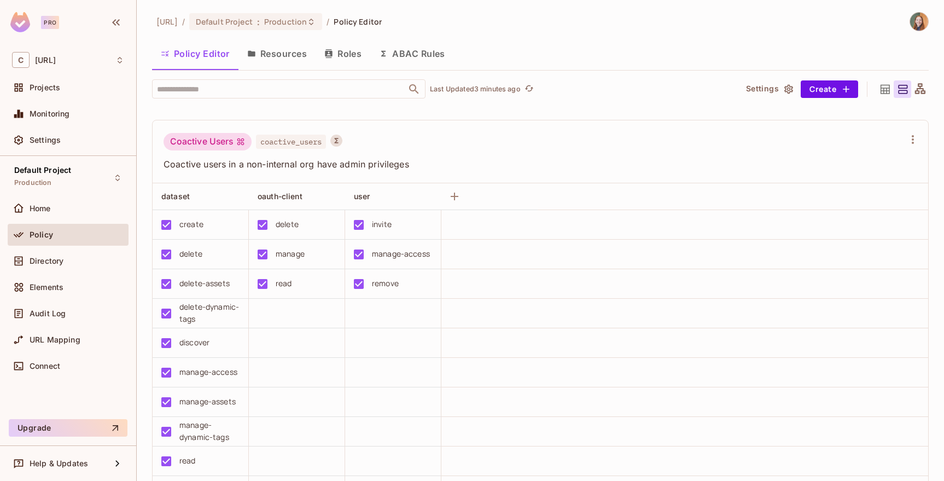
scroll to position [2148, 0]
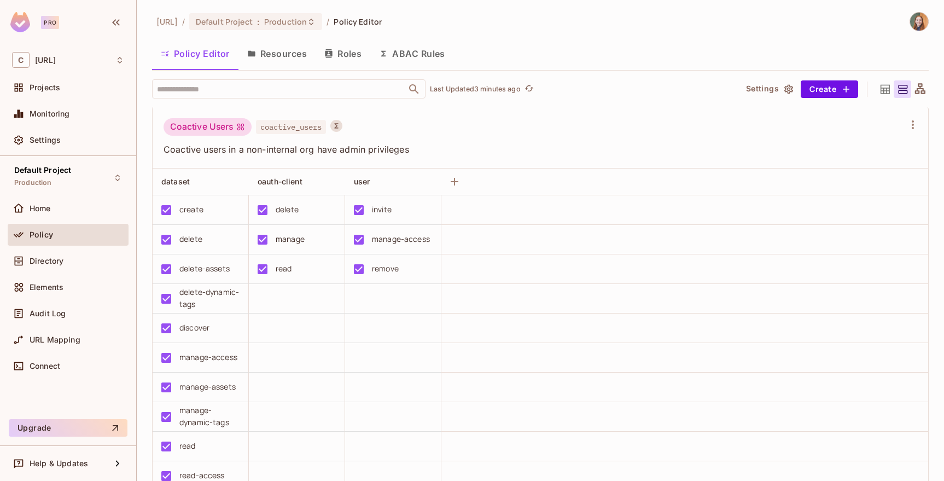
click at [422, 51] on button "ABAC Rules" at bounding box center [412, 53] width 84 height 27
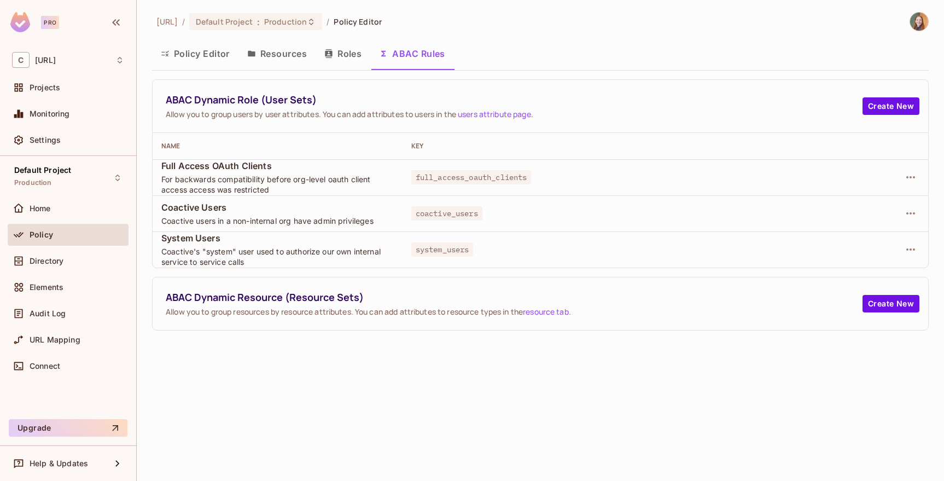
click at [195, 165] on span "Full Access OAuth Clients" at bounding box center [277, 166] width 232 height 12
click at [182, 212] on span "Coactive Users" at bounding box center [277, 207] width 232 height 12
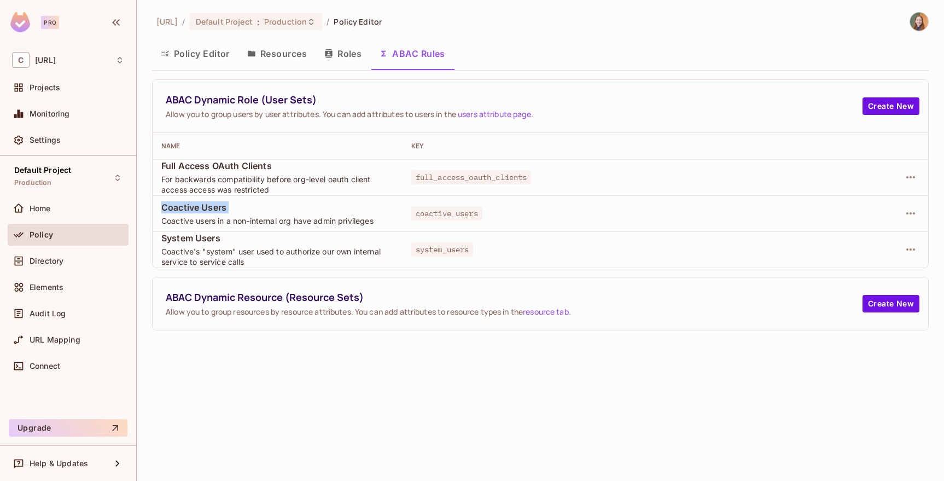
click at [182, 212] on span "Coactive Users" at bounding box center [277, 207] width 232 height 12
click at [183, 241] on span "System Users" at bounding box center [277, 238] width 232 height 12
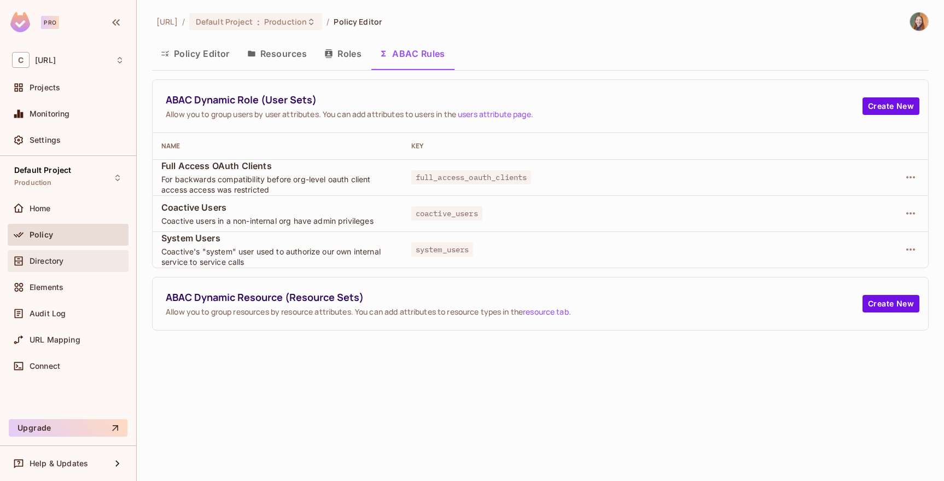
click at [46, 264] on span "Directory" at bounding box center [47, 261] width 34 height 9
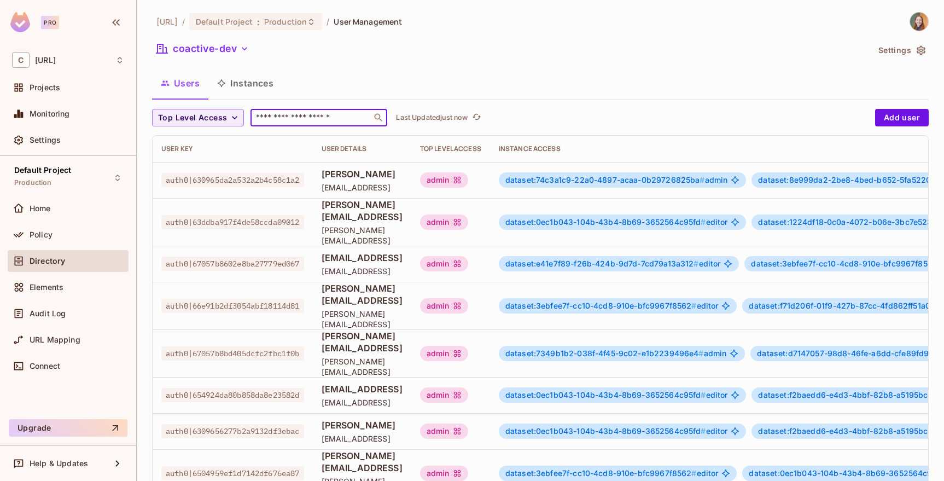
click at [277, 112] on input "text" at bounding box center [311, 117] width 115 height 11
type input "******"
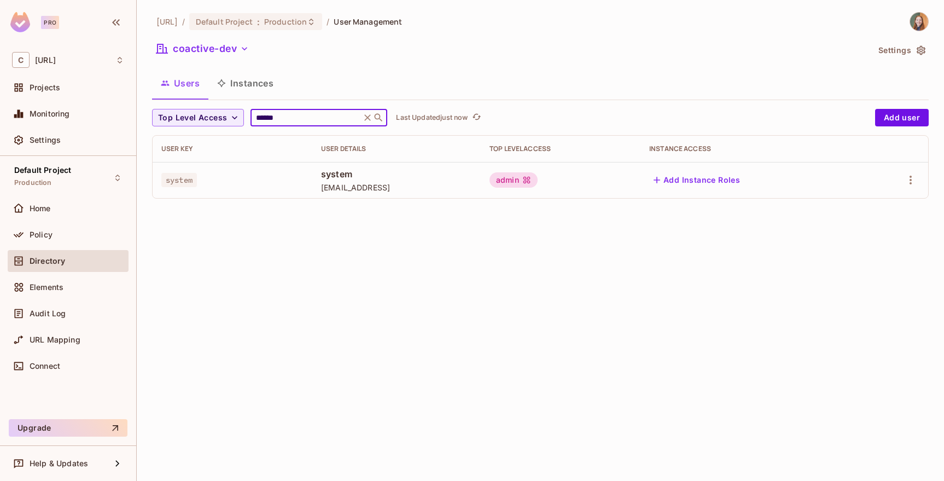
click at [183, 177] on span "system" at bounding box center [179, 180] width 36 height 14
click at [184, 180] on span "system" at bounding box center [179, 180] width 36 height 14
click at [46, 227] on div "Policy" at bounding box center [68, 235] width 121 height 22
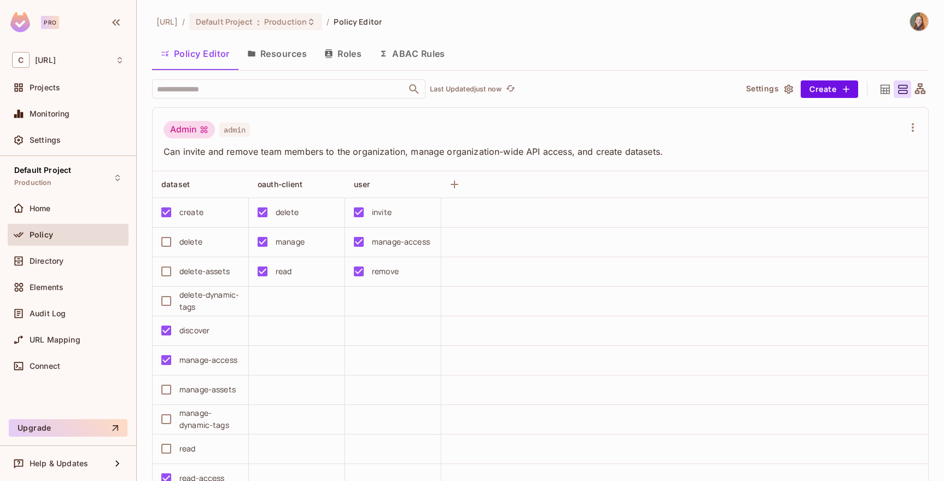
click at [396, 46] on button "ABAC Rules" at bounding box center [412, 53] width 84 height 27
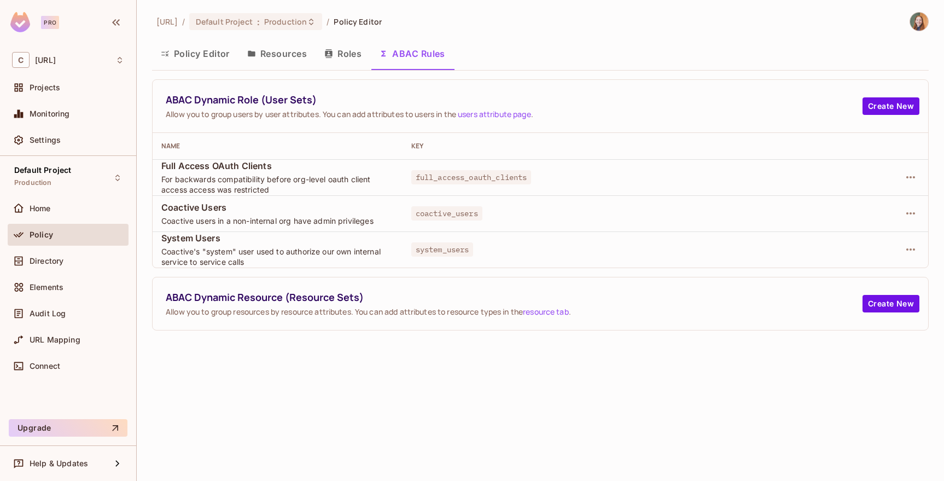
click at [898, 249] on div at bounding box center [874, 250] width 89 height 18
click at [910, 249] on icon "button" at bounding box center [910, 249] width 9 height 2
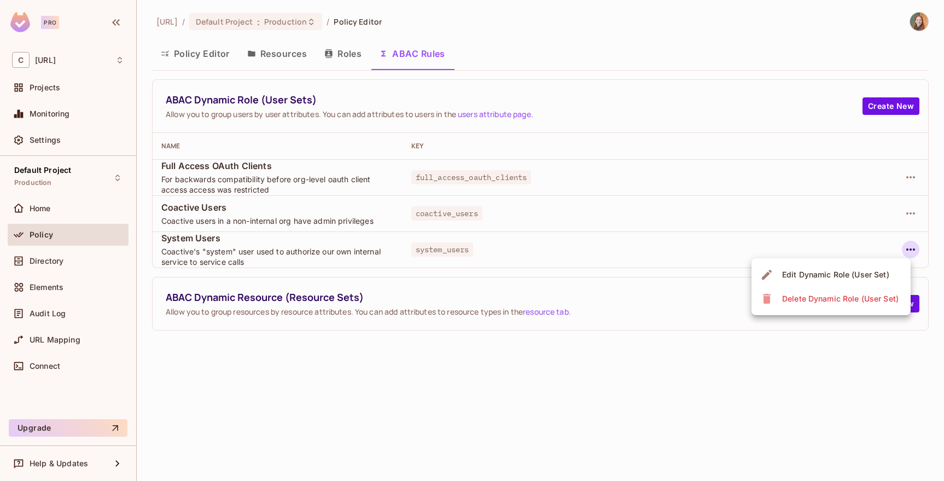
click at [849, 272] on div "Edit Dynamic Role (User Set)" at bounding box center [835, 274] width 107 height 11
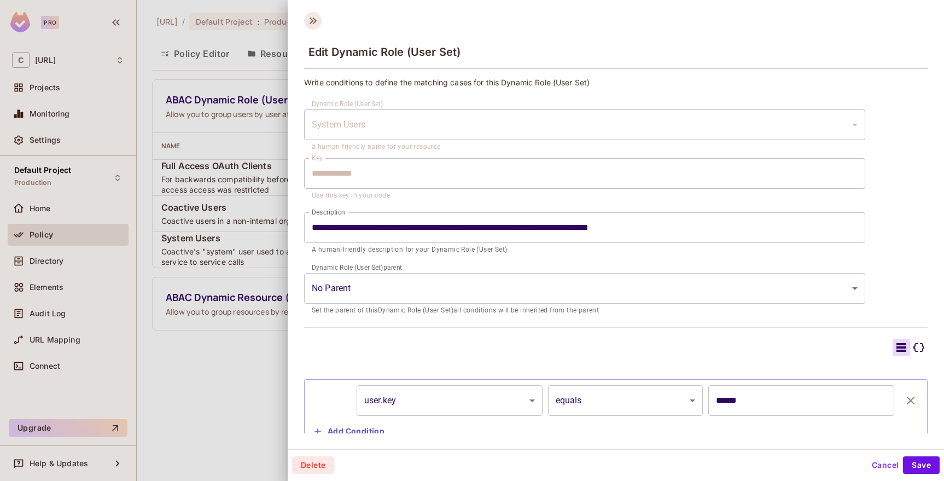
click at [312, 16] on icon at bounding box center [313, 21] width 18 height 18
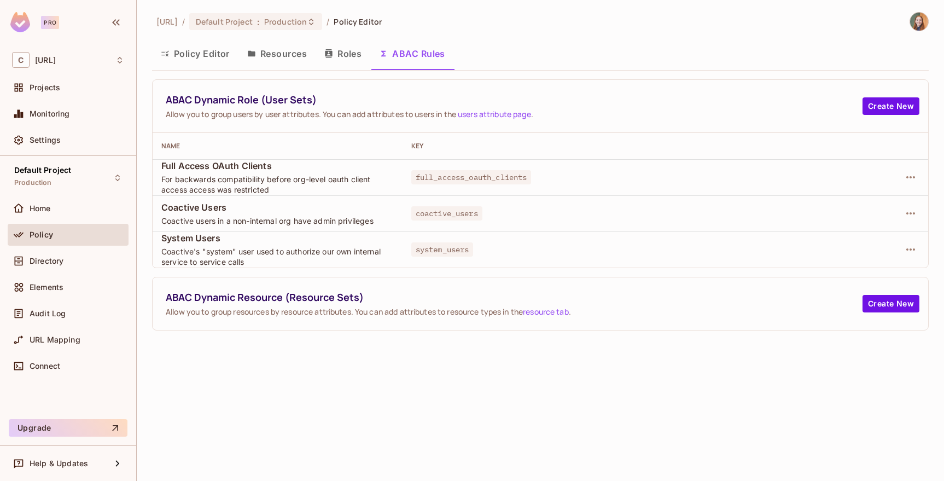
click at [202, 53] on button "Policy Editor" at bounding box center [195, 53] width 86 height 27
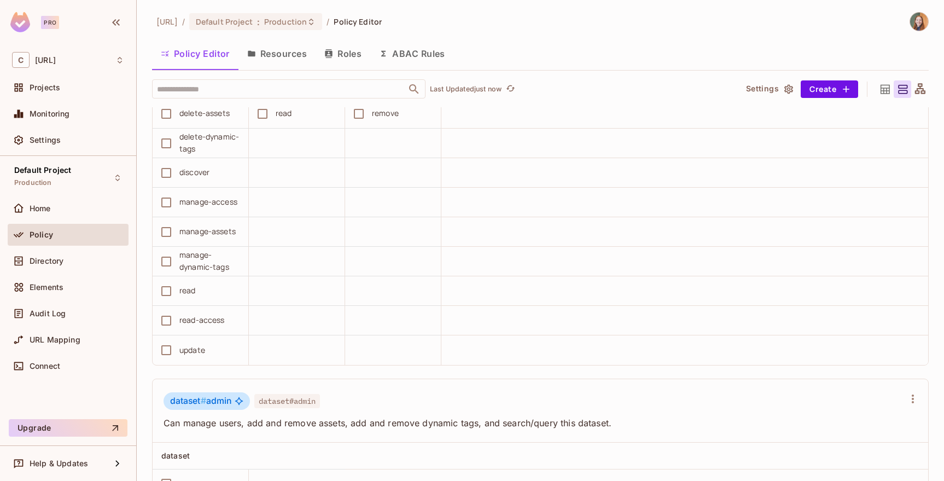
scroll to position [527, 0]
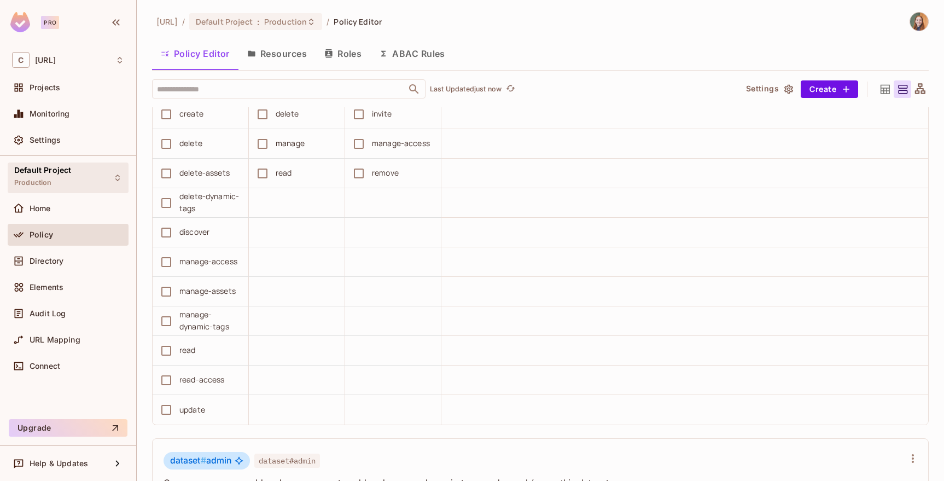
click at [79, 184] on div "Default Project Production" at bounding box center [68, 177] width 121 height 30
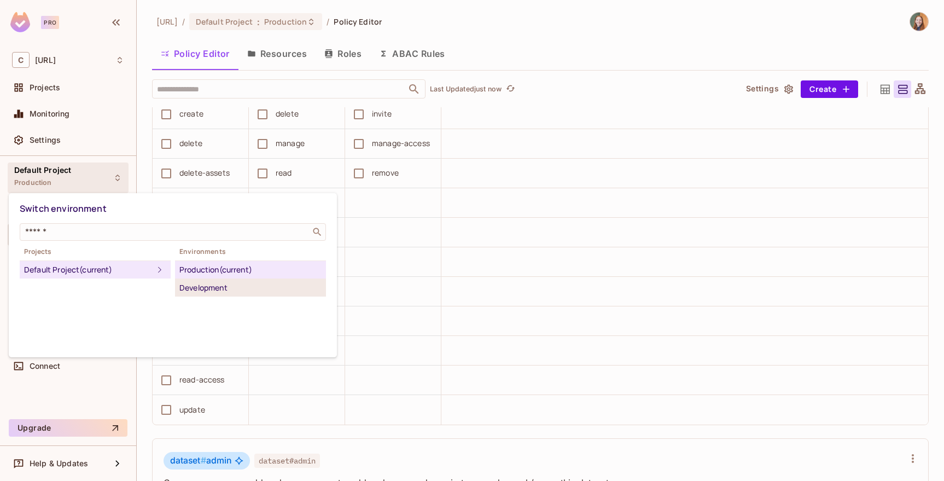
click at [226, 294] on li "Development" at bounding box center [250, 288] width 151 height 18
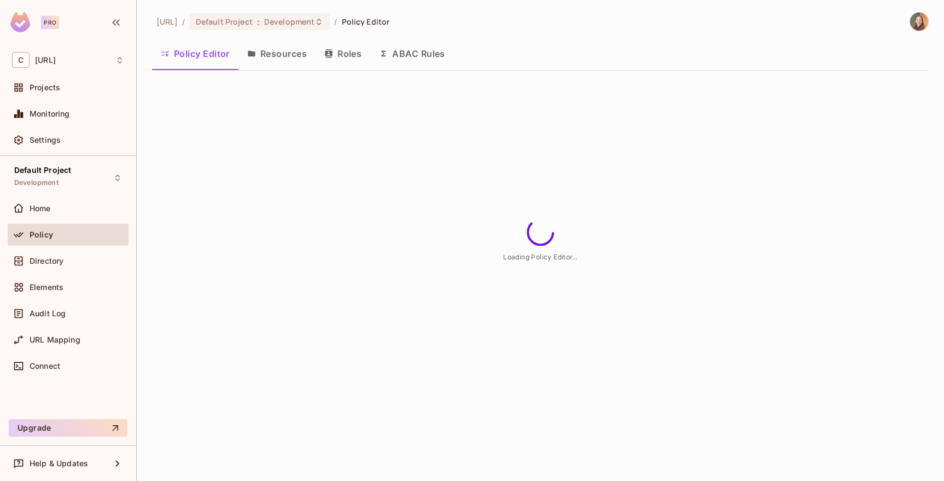
click at [403, 63] on button "ABAC Rules" at bounding box center [412, 53] width 84 height 27
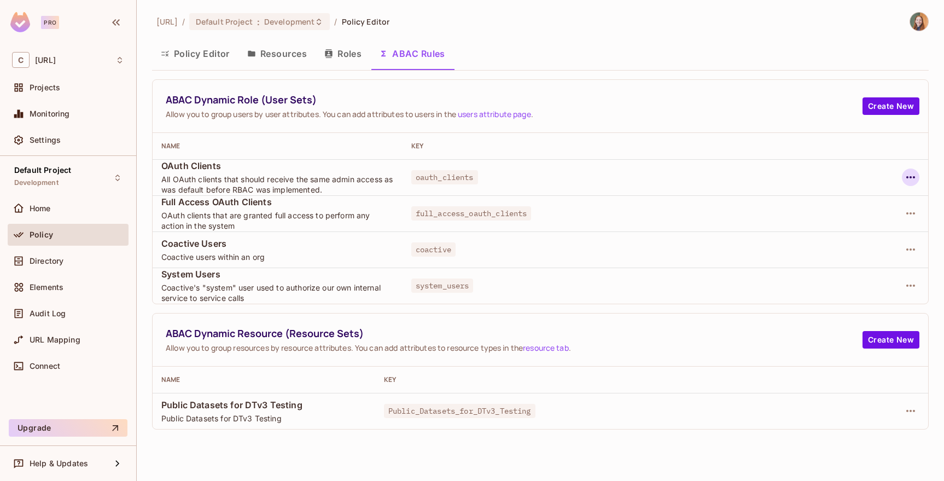
click at [911, 177] on icon "button" at bounding box center [910, 177] width 9 height 2
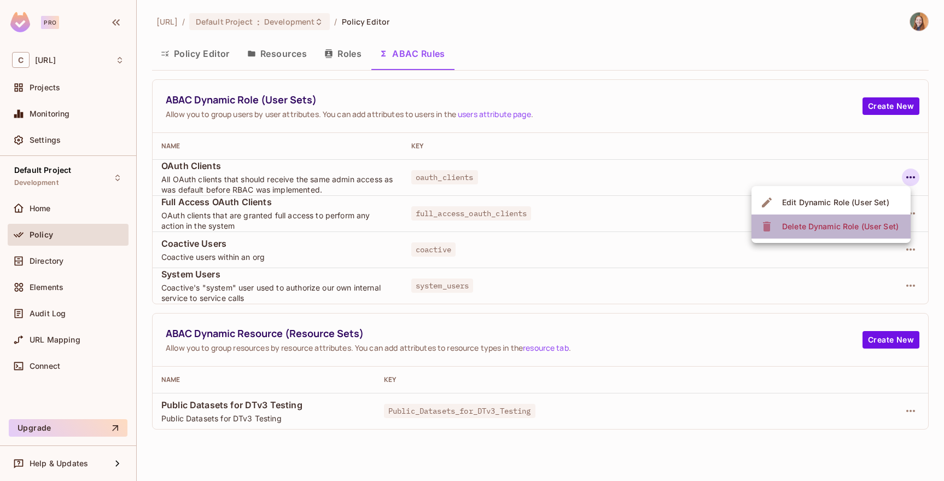
click at [820, 229] on div "Delete Dynamic Role (User Set)" at bounding box center [840, 226] width 117 height 11
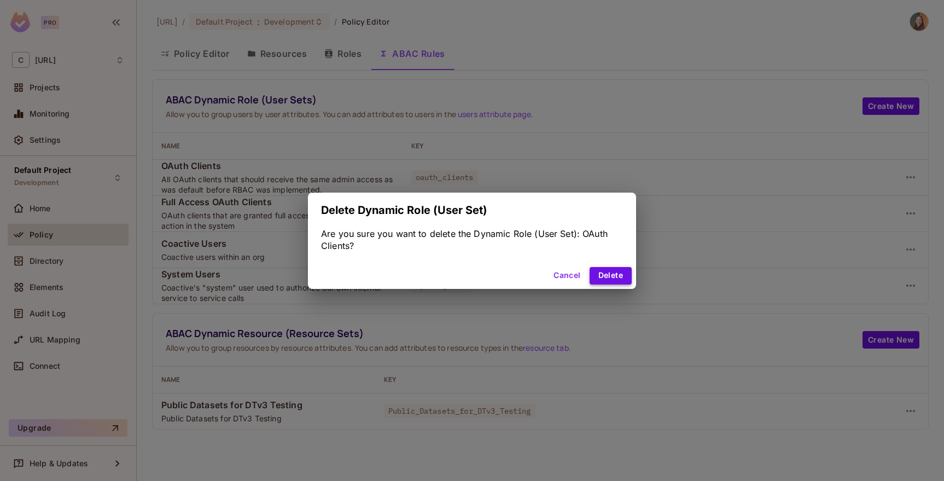
click at [603, 273] on button "Delete" at bounding box center [611, 276] width 42 height 18
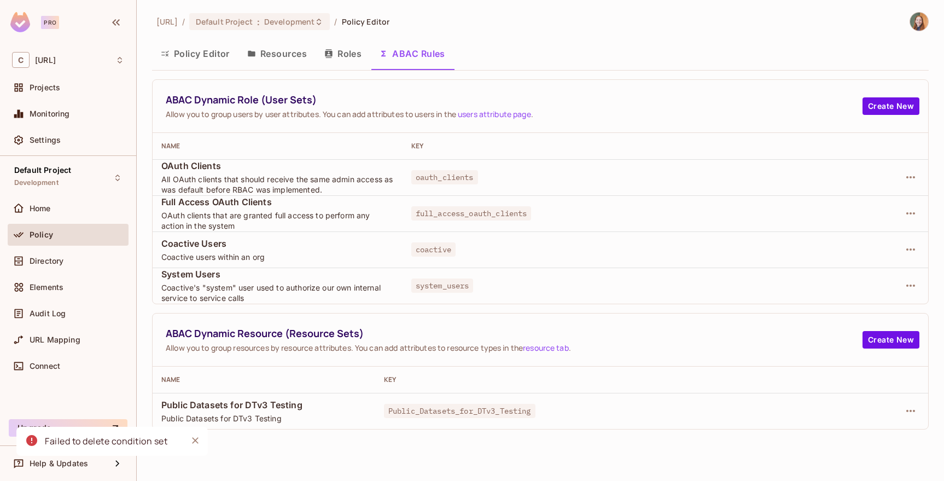
click at [201, 167] on span "OAuth Clients" at bounding box center [277, 166] width 232 height 12
click at [217, 174] on span "All OAuth clients that should receive the same admin access as was default befo…" at bounding box center [277, 184] width 232 height 21
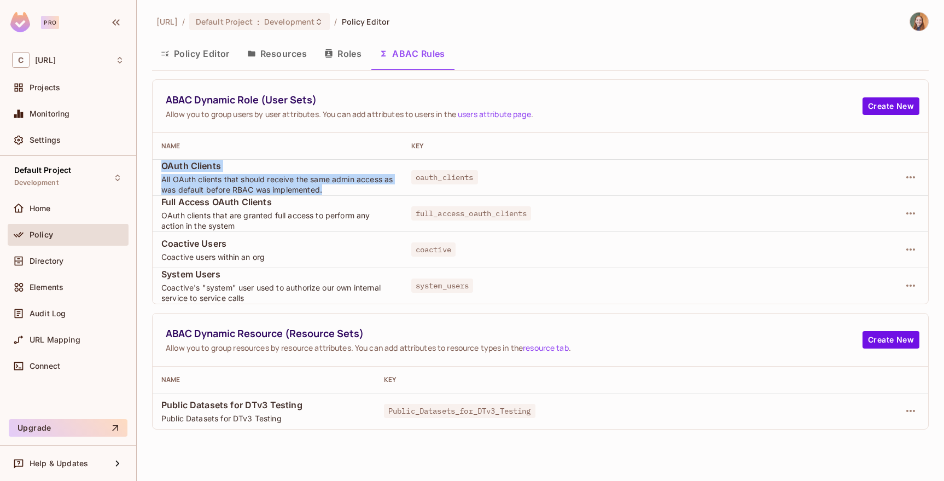
drag, startPoint x: 159, startPoint y: 164, endPoint x: 399, endPoint y: 182, distance: 240.8
click at [399, 182] on tr "OAuth Clients All OAuth clients that should receive the same admin access as wa…" at bounding box center [541, 177] width 776 height 36
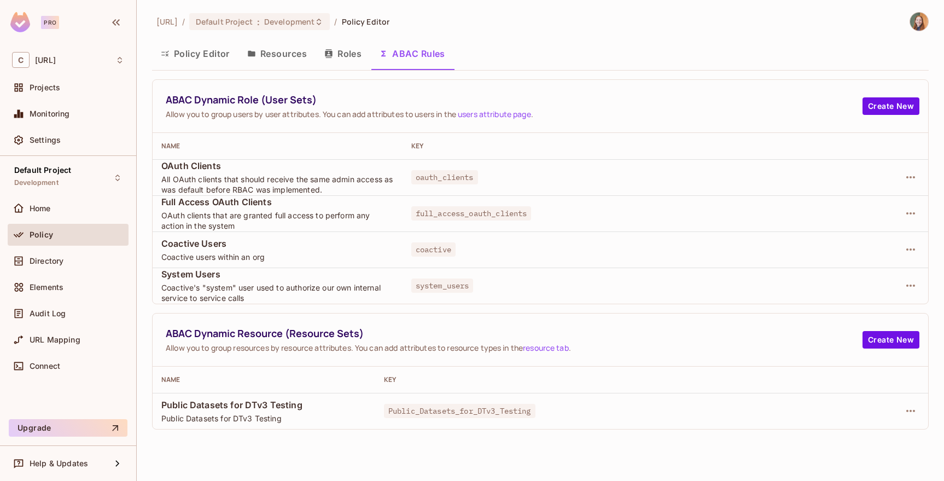
click at [174, 405] on span "Public Datasets for DTv3 Testing" at bounding box center [263, 405] width 205 height 12
click at [351, 304] on div "ABAC Dynamic Role (User Sets) Allow you to group users by user attributes. You …" at bounding box center [540, 191] width 777 height 225
click at [74, 169] on div "Default Project Development" at bounding box center [68, 177] width 121 height 30
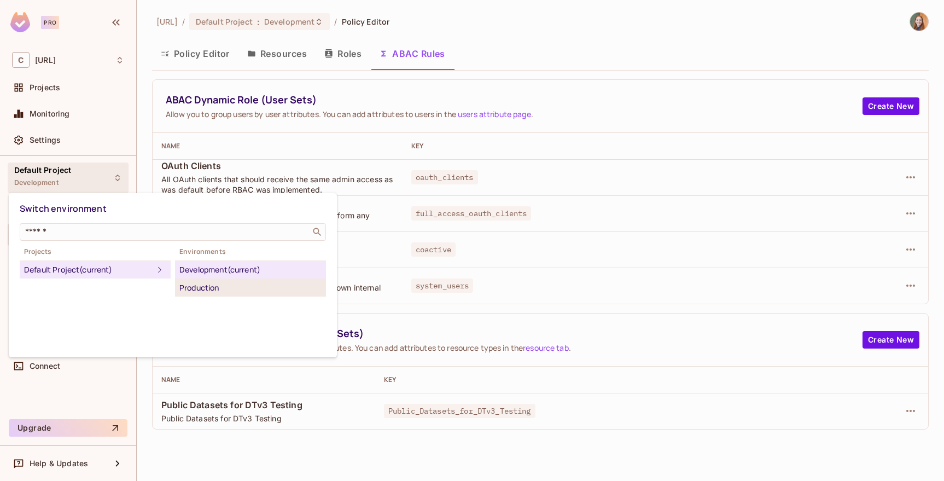
click at [195, 282] on div "Production" at bounding box center [250, 287] width 142 height 13
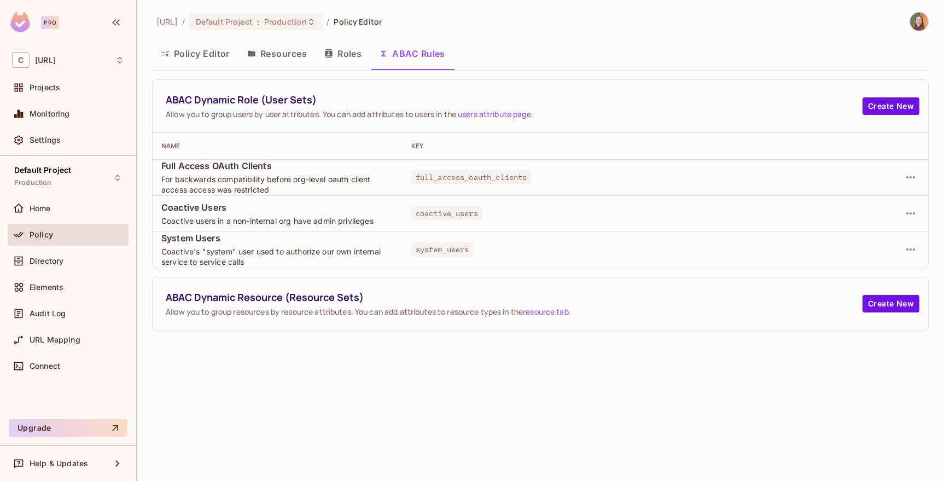
click at [404, 43] on button "ABAC Rules" at bounding box center [412, 53] width 84 height 27
click at [48, 262] on span "Directory" at bounding box center [47, 261] width 34 height 9
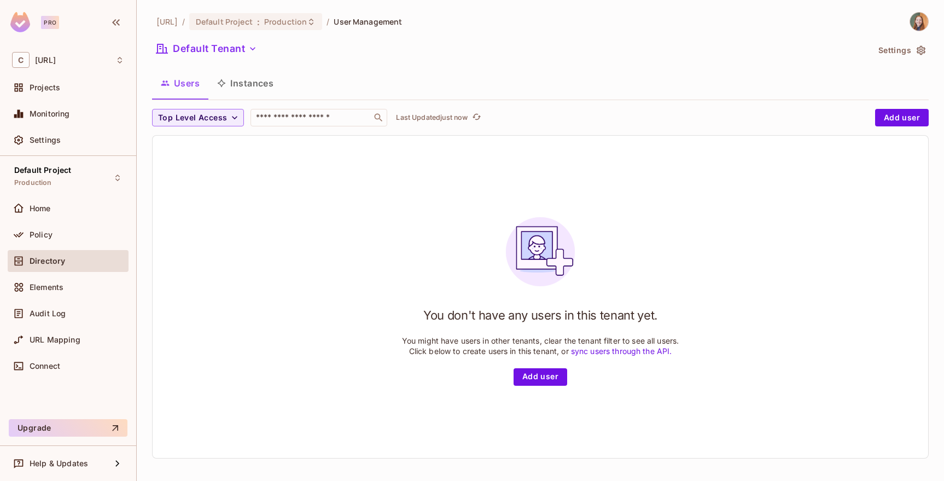
click at [223, 36] on div "coactive.ai / Default Project : Production / User Management Default Tenant Set…" at bounding box center [540, 239] width 777 height 455
click at [217, 43] on button "Default Tenant" at bounding box center [206, 49] width 109 height 18
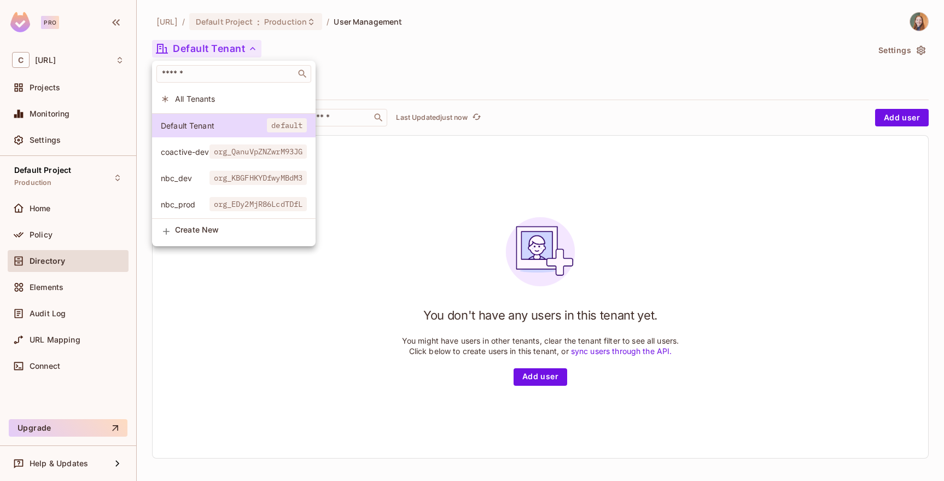
click at [189, 152] on span "coactive-dev" at bounding box center [185, 152] width 49 height 10
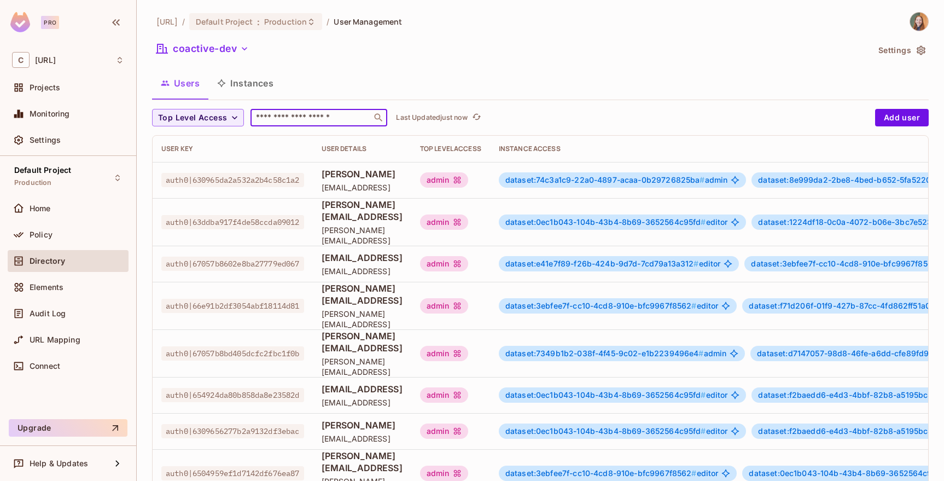
click at [299, 120] on input "text" at bounding box center [311, 117] width 115 height 11
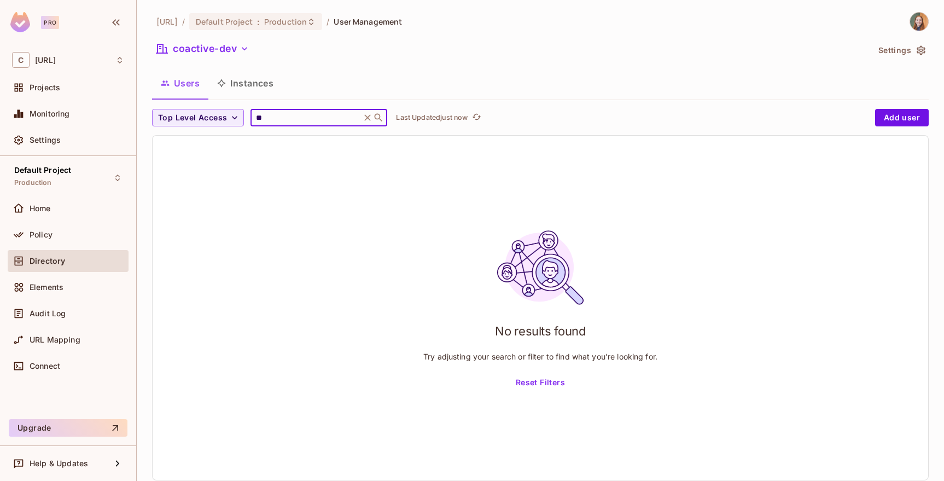
type input "*"
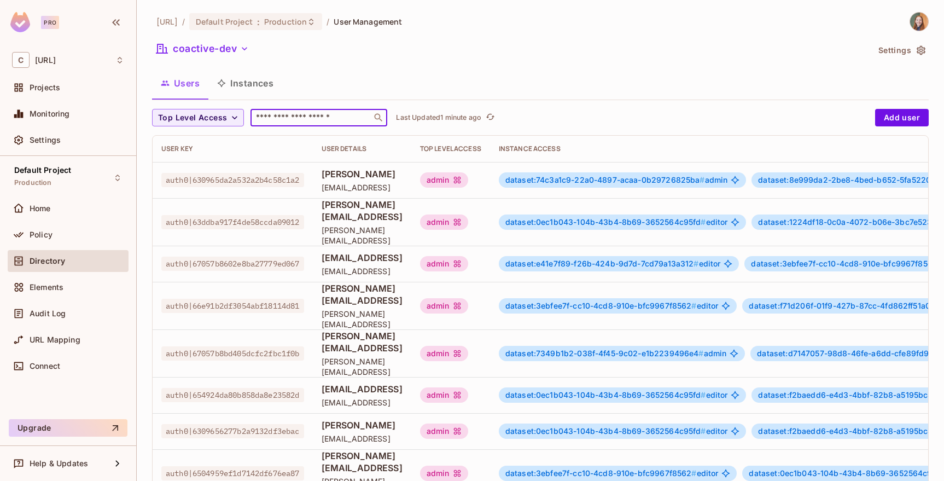
click at [299, 120] on input "text" at bounding box center [311, 117] width 115 height 11
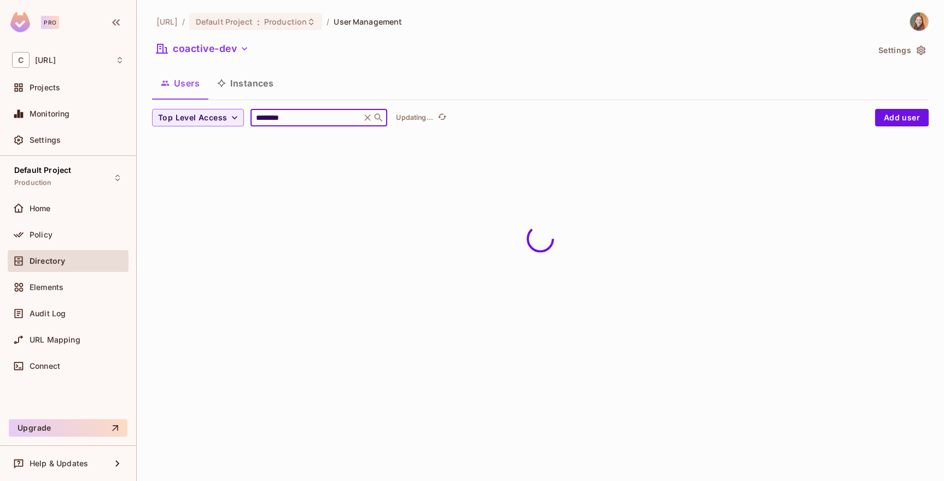
type input "*********"
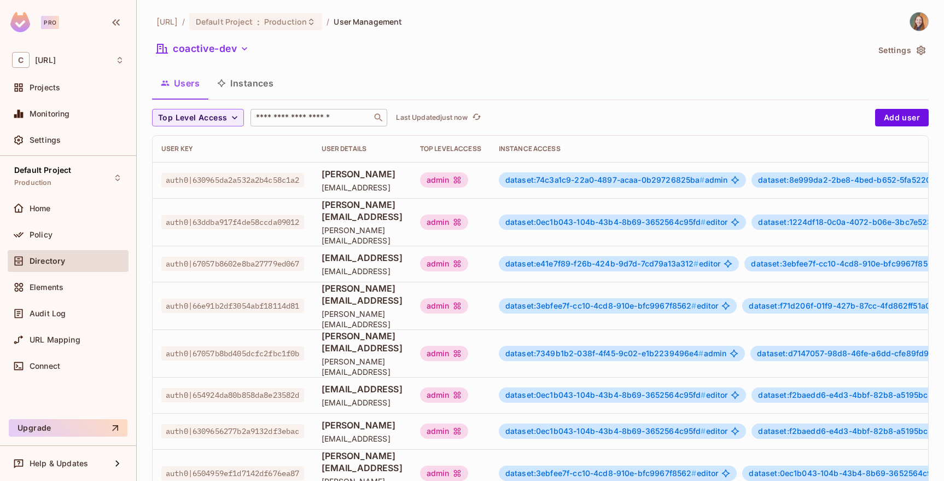
click at [312, 119] on input "text" at bounding box center [311, 117] width 115 height 11
type input "*********"
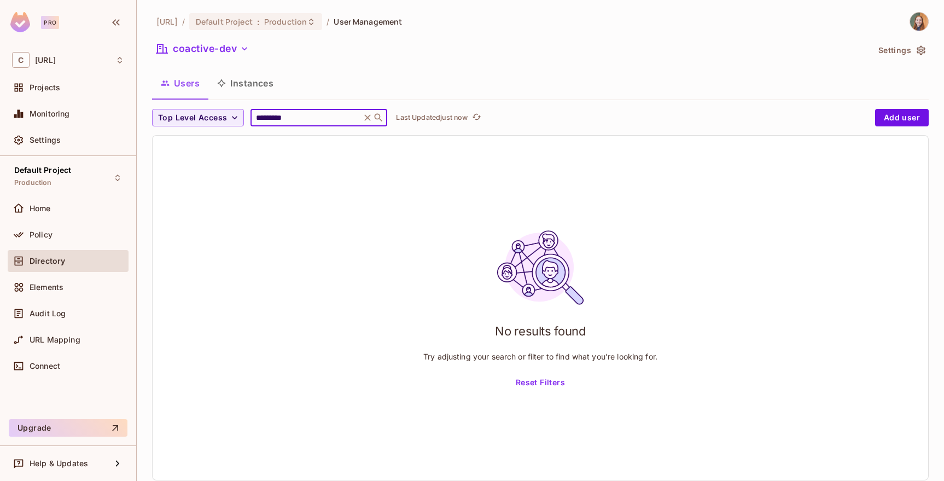
click at [309, 116] on input "*********" at bounding box center [306, 117] width 104 height 11
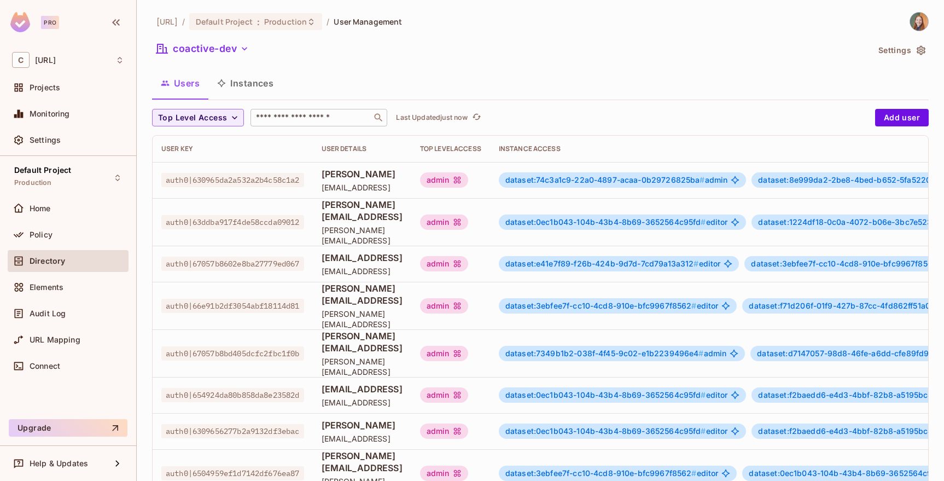
click at [306, 124] on div "​" at bounding box center [319, 118] width 137 height 18
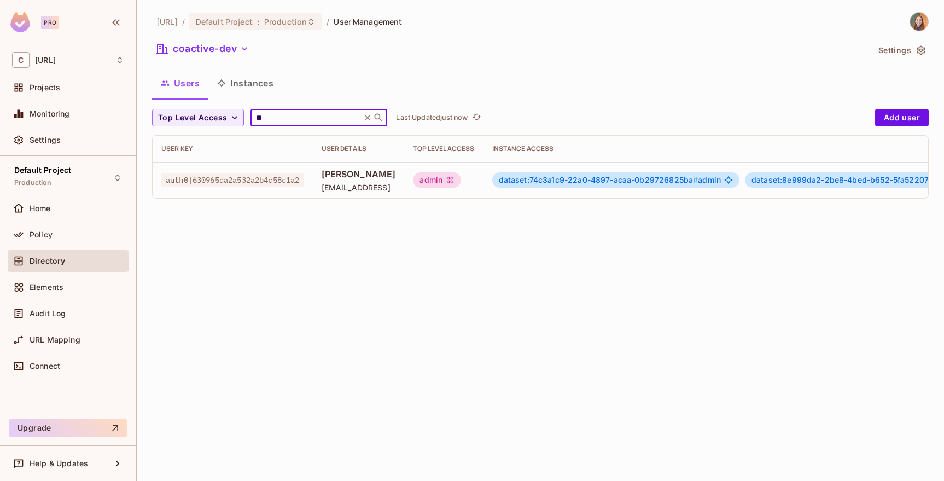
type input "*"
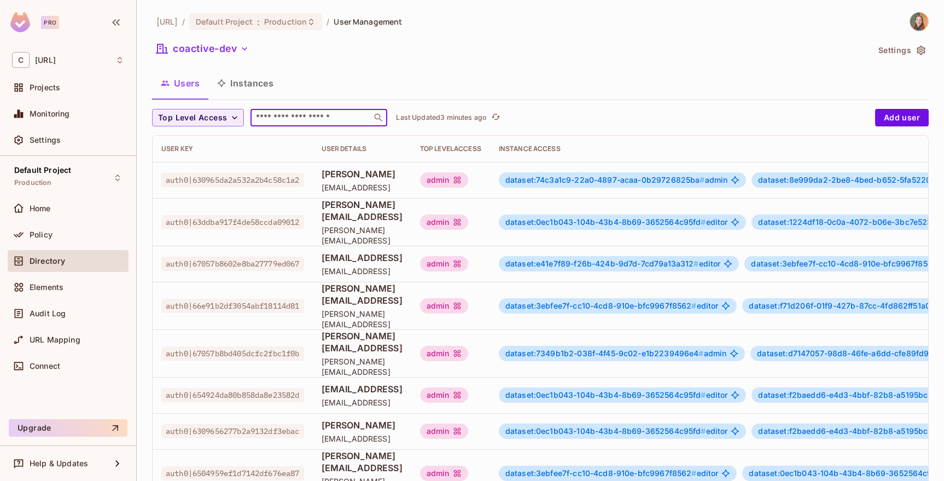
click at [275, 52] on div "coactive-dev" at bounding box center [510, 50] width 717 height 21
click at [77, 178] on div "Default Project Production" at bounding box center [68, 177] width 121 height 30
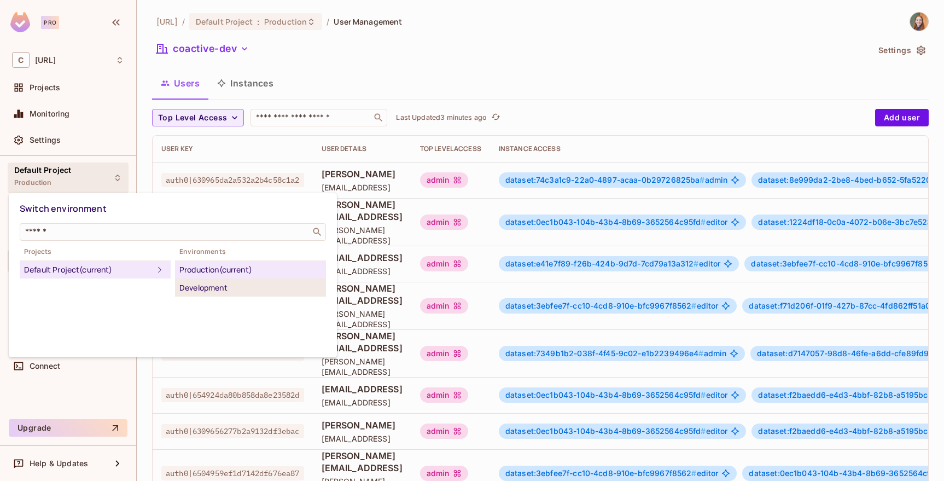
click at [199, 292] on div "Development" at bounding box center [250, 287] width 142 height 13
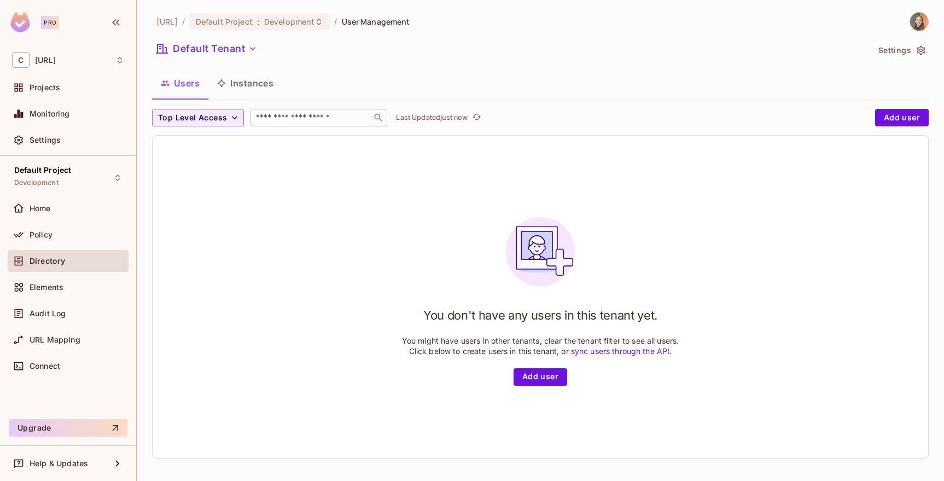
click at [280, 118] on input "text" at bounding box center [311, 117] width 115 height 11
click at [248, 45] on icon "button" at bounding box center [252, 48] width 11 height 11
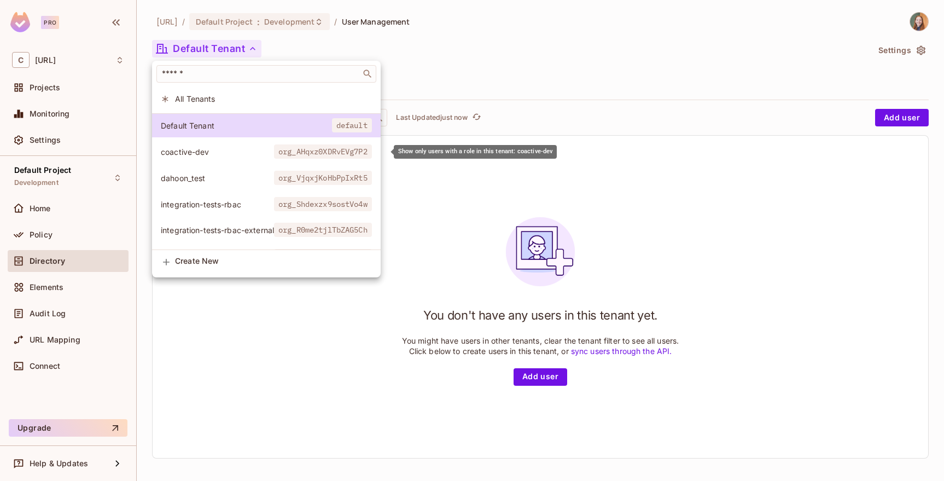
click at [208, 155] on span "coactive-dev" at bounding box center [217, 152] width 113 height 10
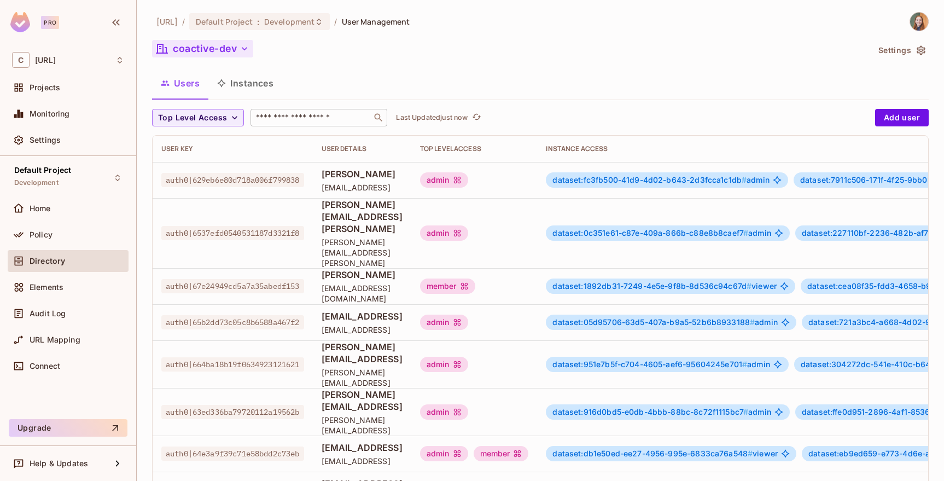
click at [290, 119] on input "text" at bounding box center [311, 117] width 115 height 11
type input "*********"
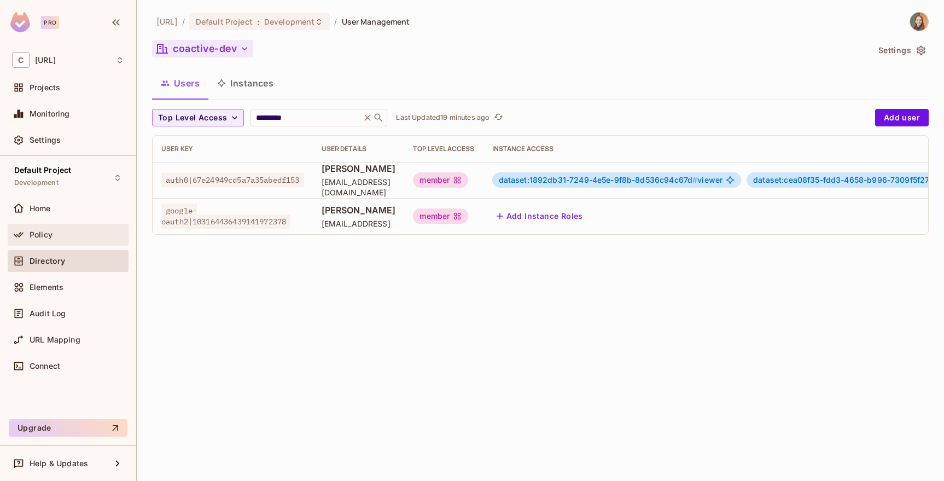
click at [38, 235] on span "Policy" at bounding box center [41, 234] width 23 height 9
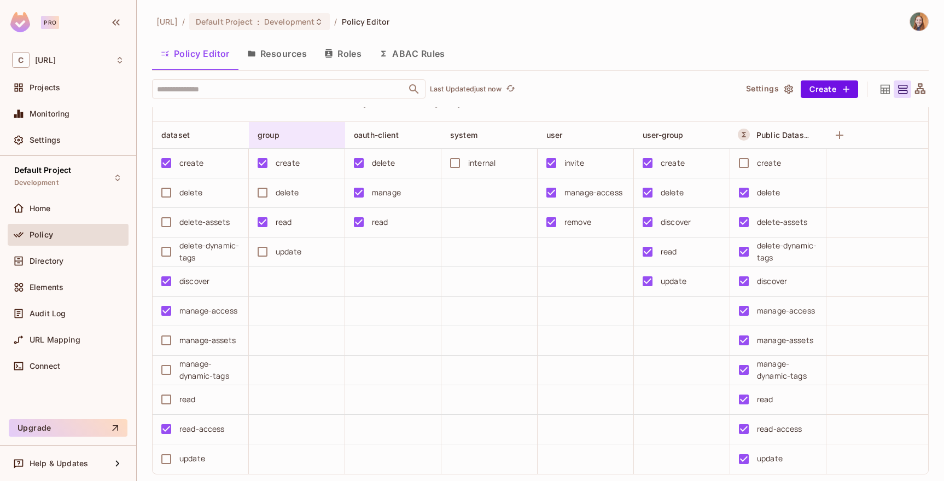
scroll to position [59, 0]
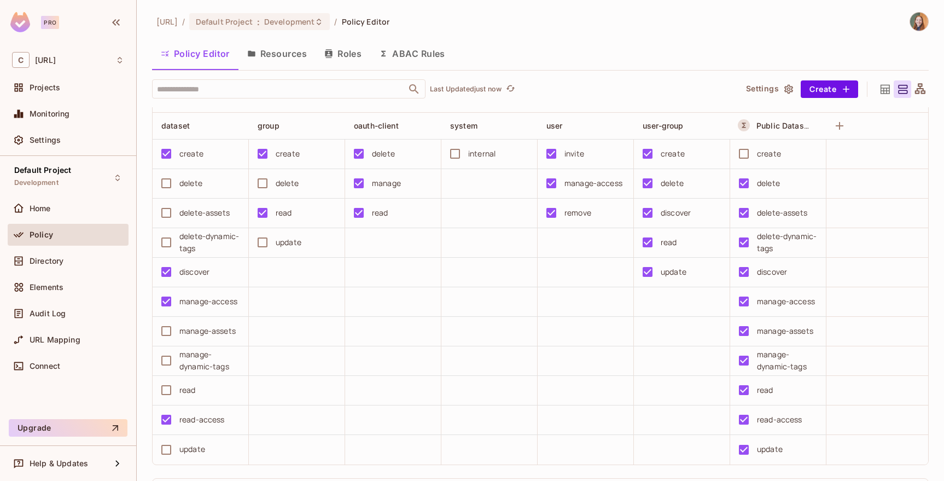
click at [183, 158] on div "create" at bounding box center [191, 154] width 24 height 12
click at [184, 178] on div "delete" at bounding box center [190, 183] width 23 height 12
click at [196, 181] on div "delete" at bounding box center [190, 183] width 23 height 12
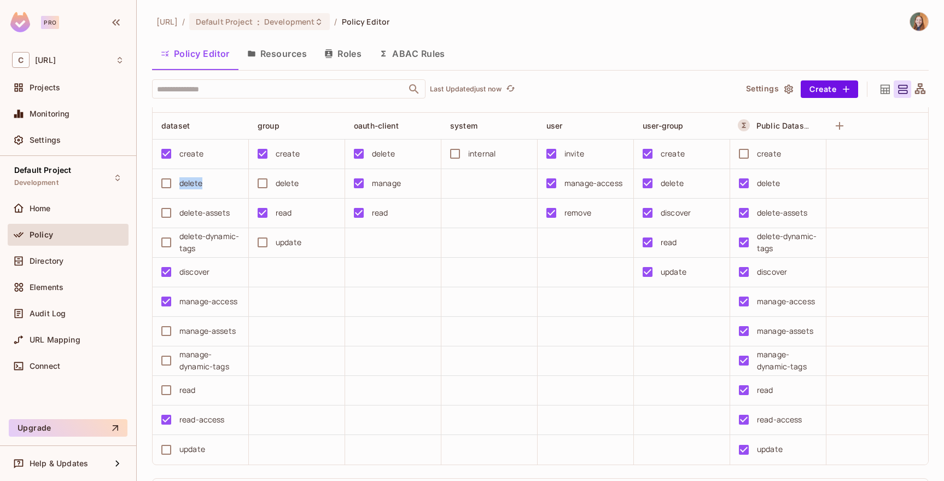
click at [196, 181] on div "delete" at bounding box center [190, 183] width 23 height 12
click at [35, 261] on span "Directory" at bounding box center [47, 261] width 34 height 9
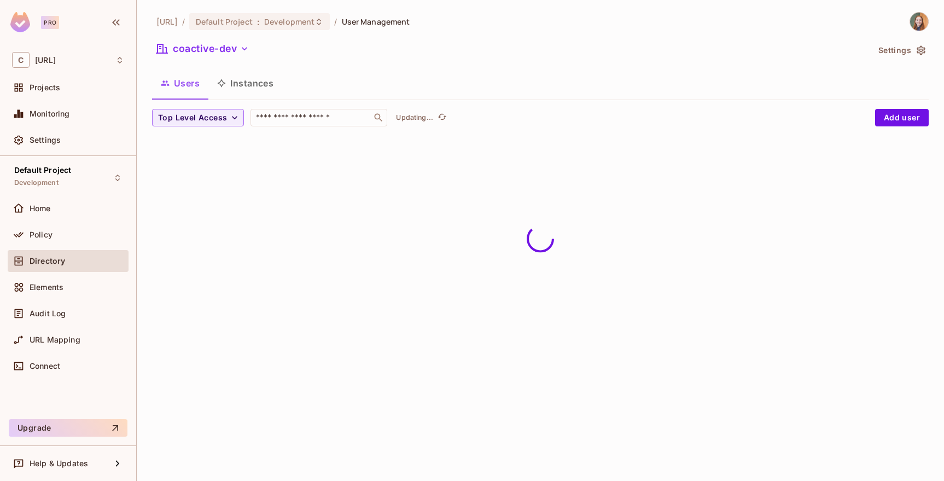
click at [260, 81] on button "Instances" at bounding box center [245, 82] width 74 height 27
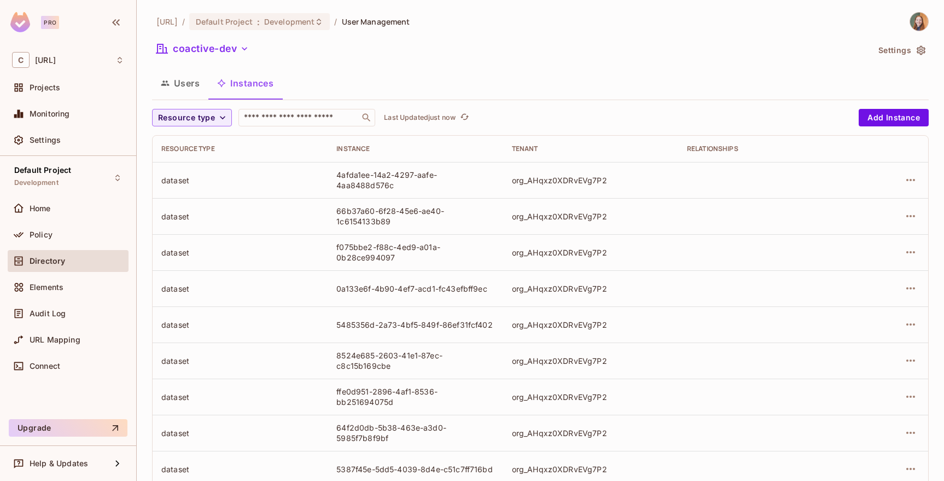
click at [362, 177] on div "4afda1ee-14a2-4297-aafe-4aa8488d576c" at bounding box center [415, 180] width 158 height 21
click at [181, 89] on button "Users" at bounding box center [180, 82] width 56 height 27
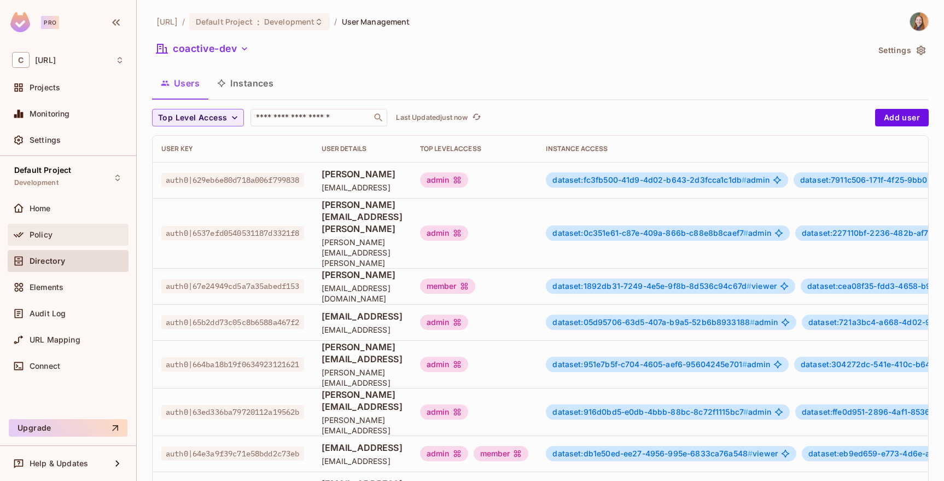
click at [52, 242] on div "Policy" at bounding box center [68, 235] width 121 height 22
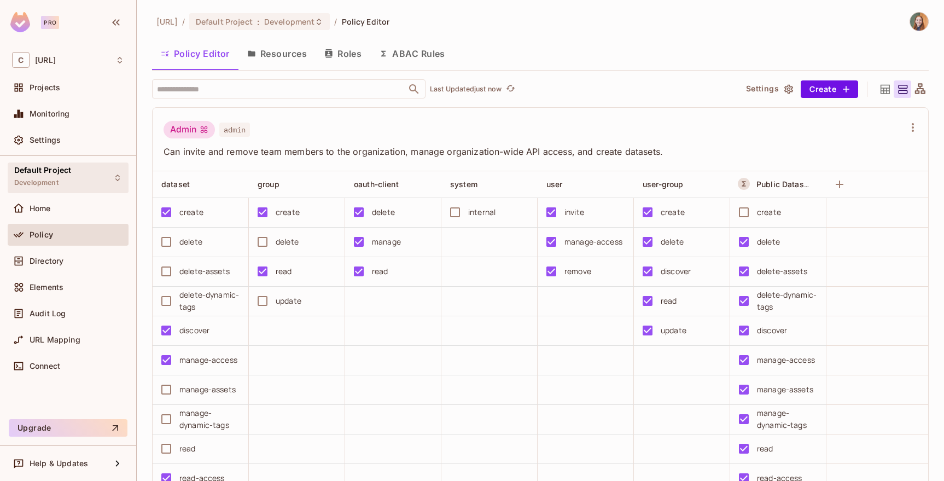
click at [70, 184] on div "Default Project Development" at bounding box center [42, 178] width 57 height 24
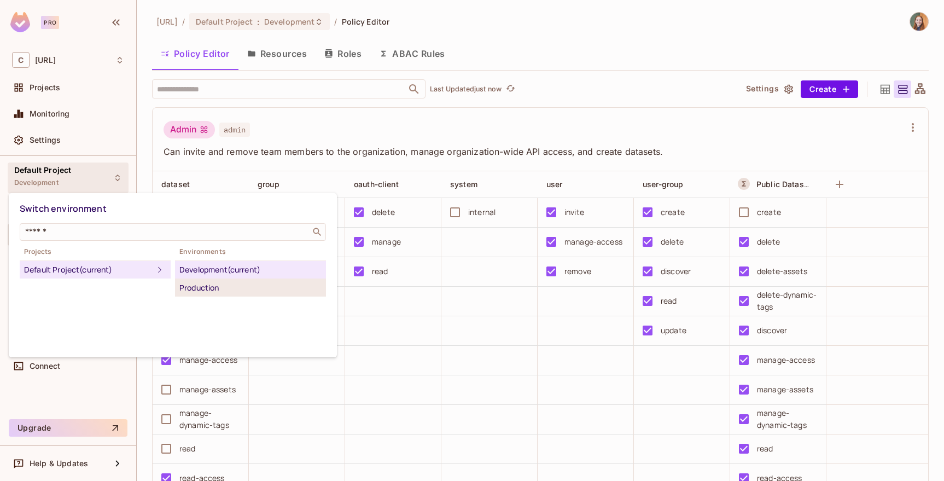
click at [214, 288] on div "Production" at bounding box center [250, 287] width 142 height 13
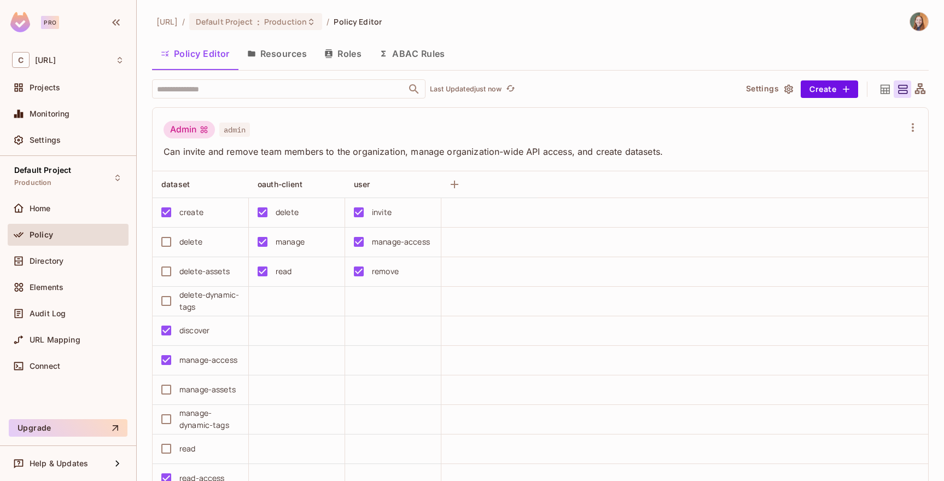
click at [292, 217] on div "delete" at bounding box center [287, 212] width 23 height 12
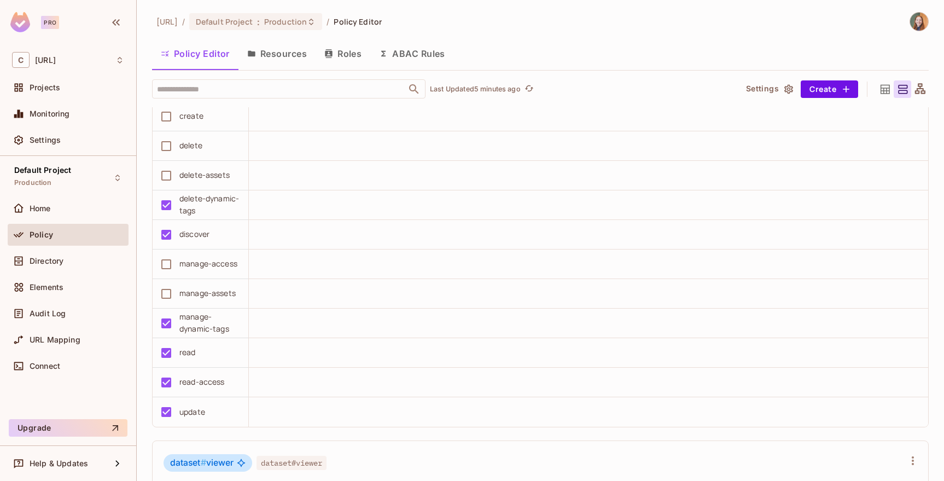
scroll to position [1384, 0]
click at [196, 237] on div "discover" at bounding box center [194, 234] width 30 height 12
